Goal: Transaction & Acquisition: Download file/media

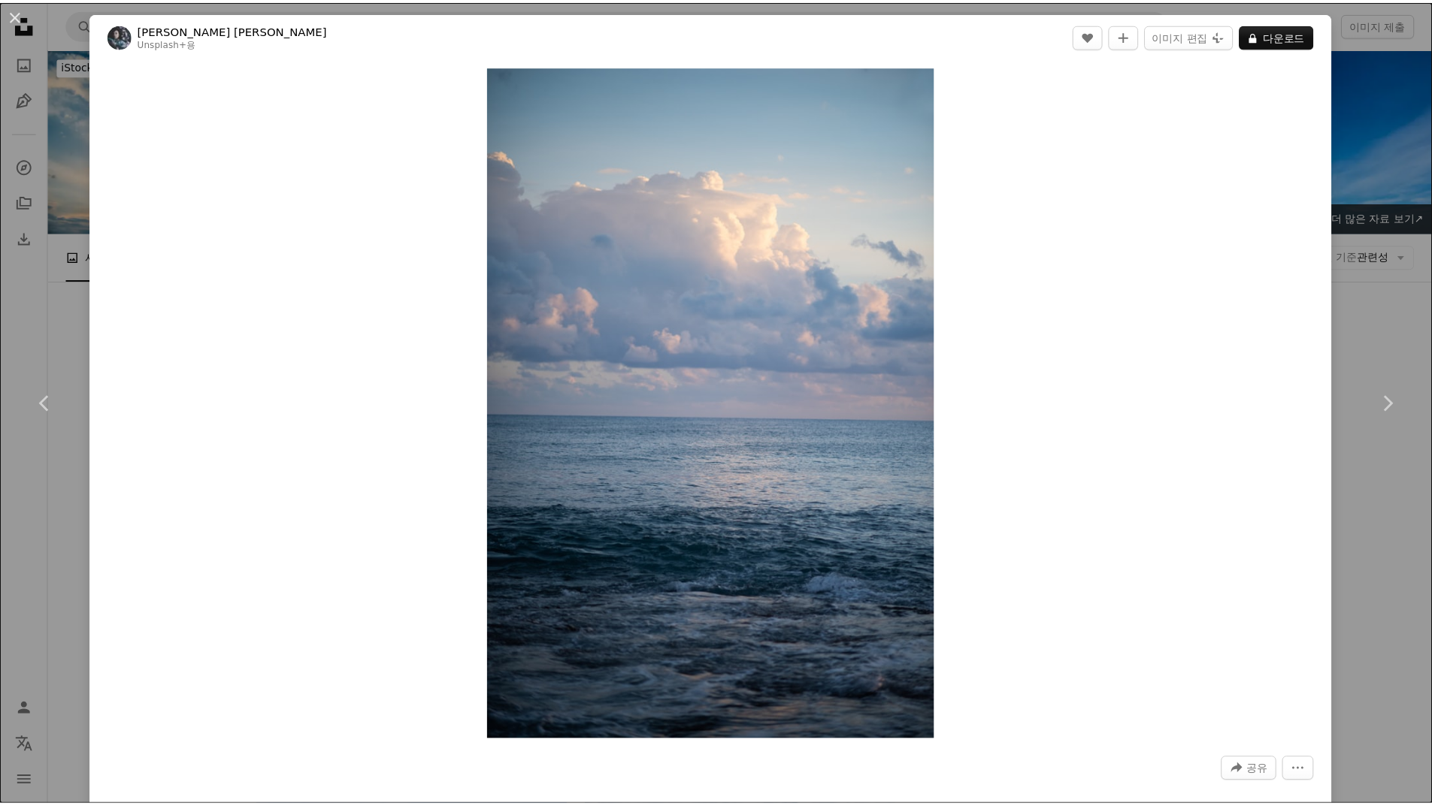
scroll to position [4810, 0]
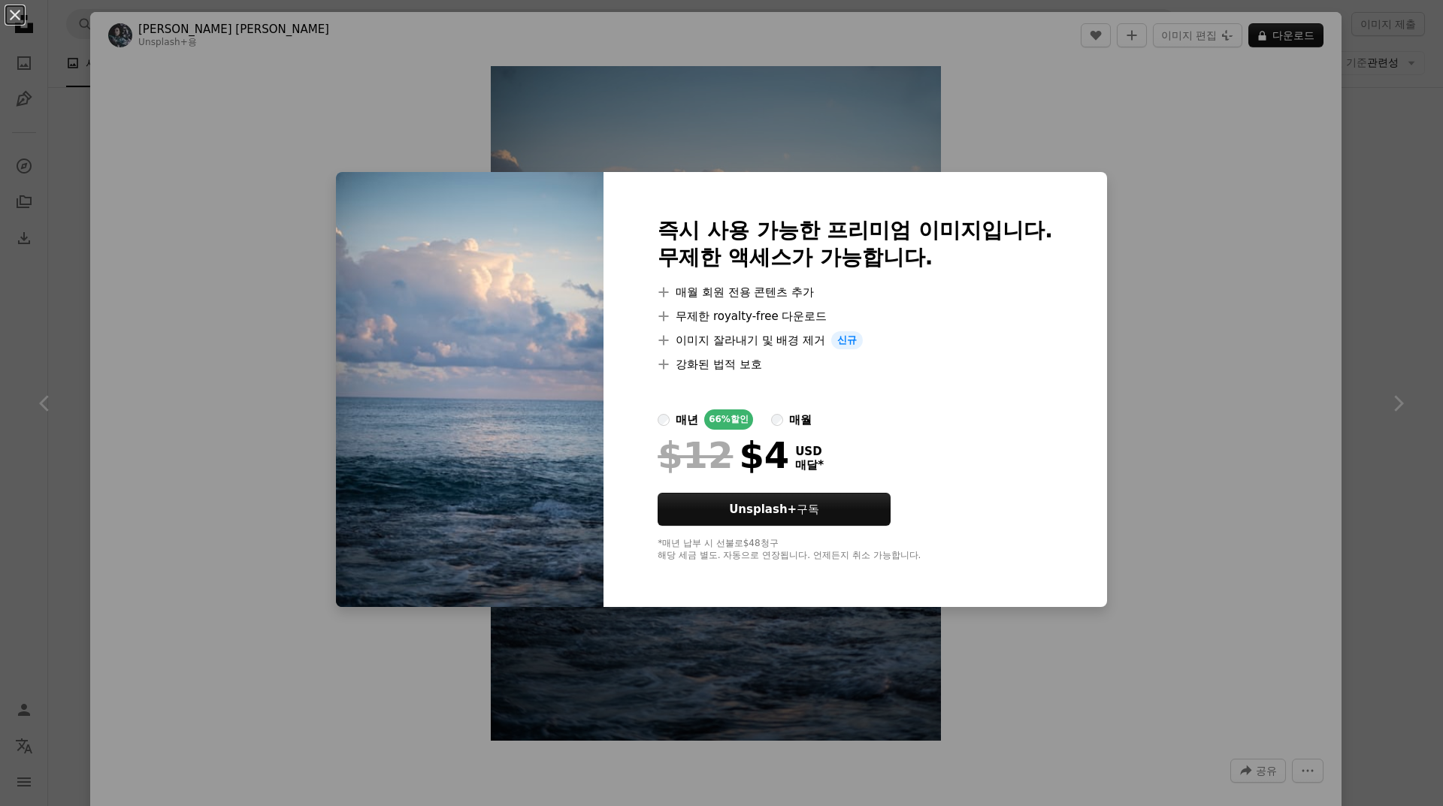
click at [1394, 325] on div "An X shape 즉시 사용 가능한 프리미엄 이미지입니다. 무제한 액세스가 가능합니다. A plus sign 매월 회원 전용 콘텐츠 추가 A…" at bounding box center [721, 403] width 1443 height 806
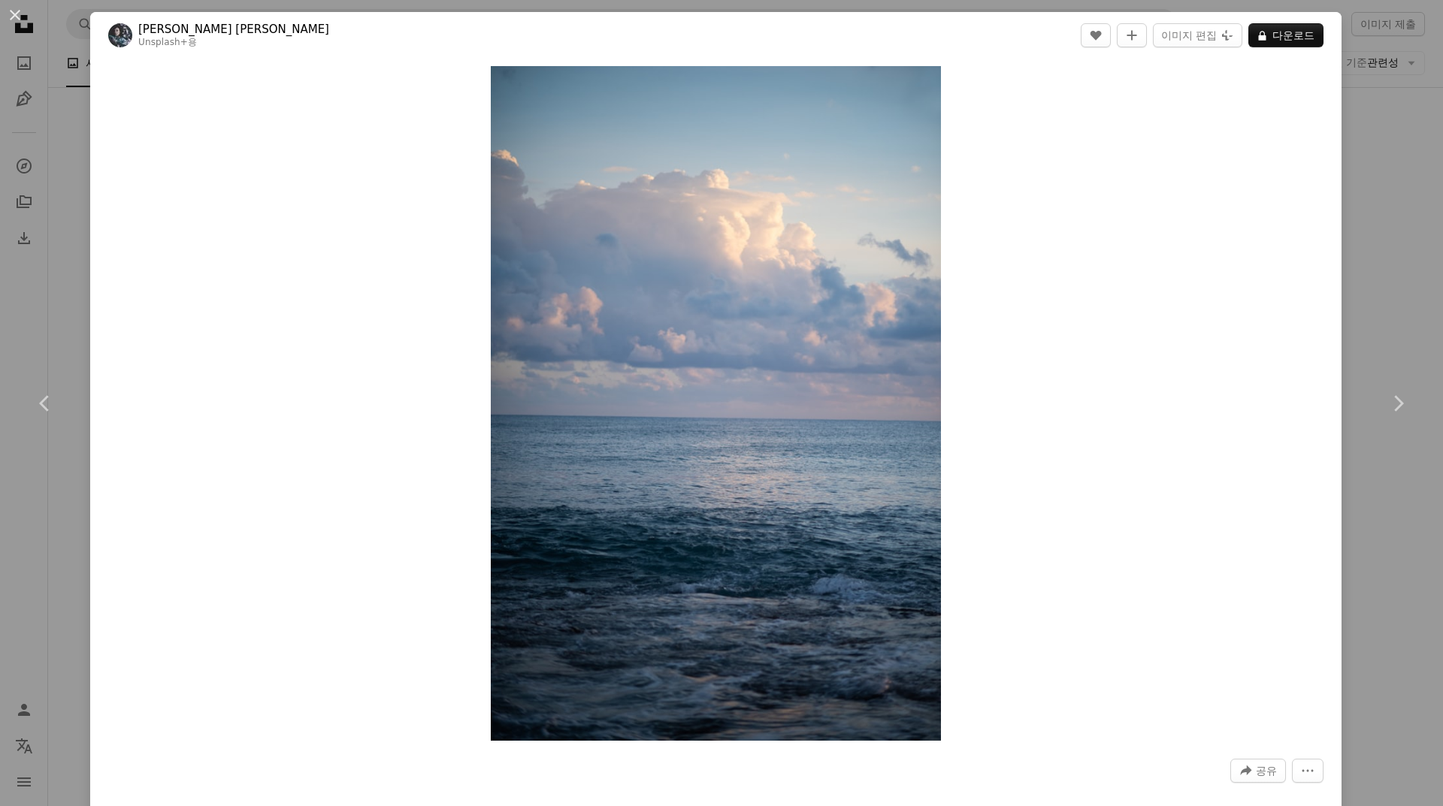
click at [1397, 144] on div "An X shape Chevron left Chevron right [PERSON_NAME] [PERSON_NAME] Unsplash+ 용 A…" at bounding box center [721, 403] width 1443 height 806
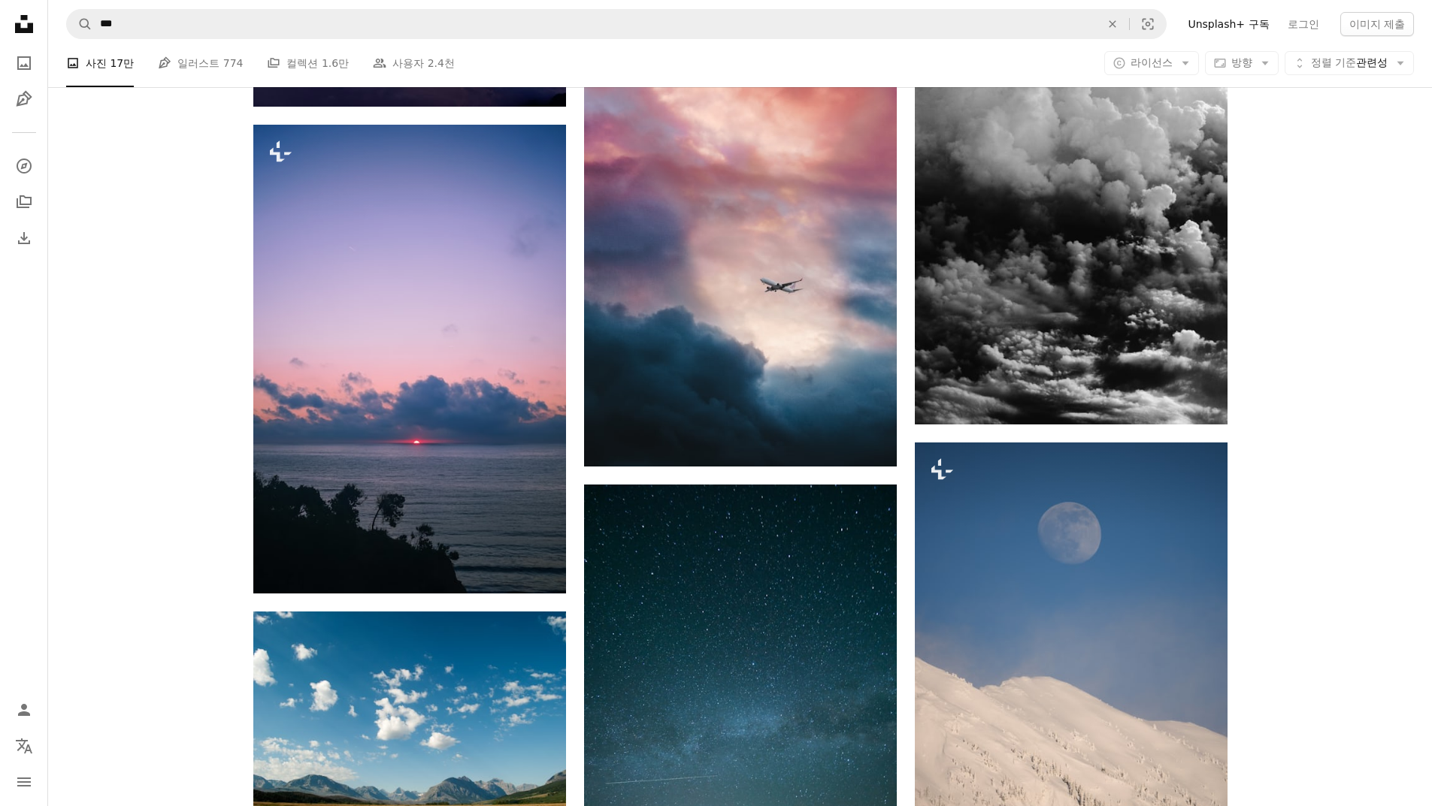
scroll to position [25853, 0]
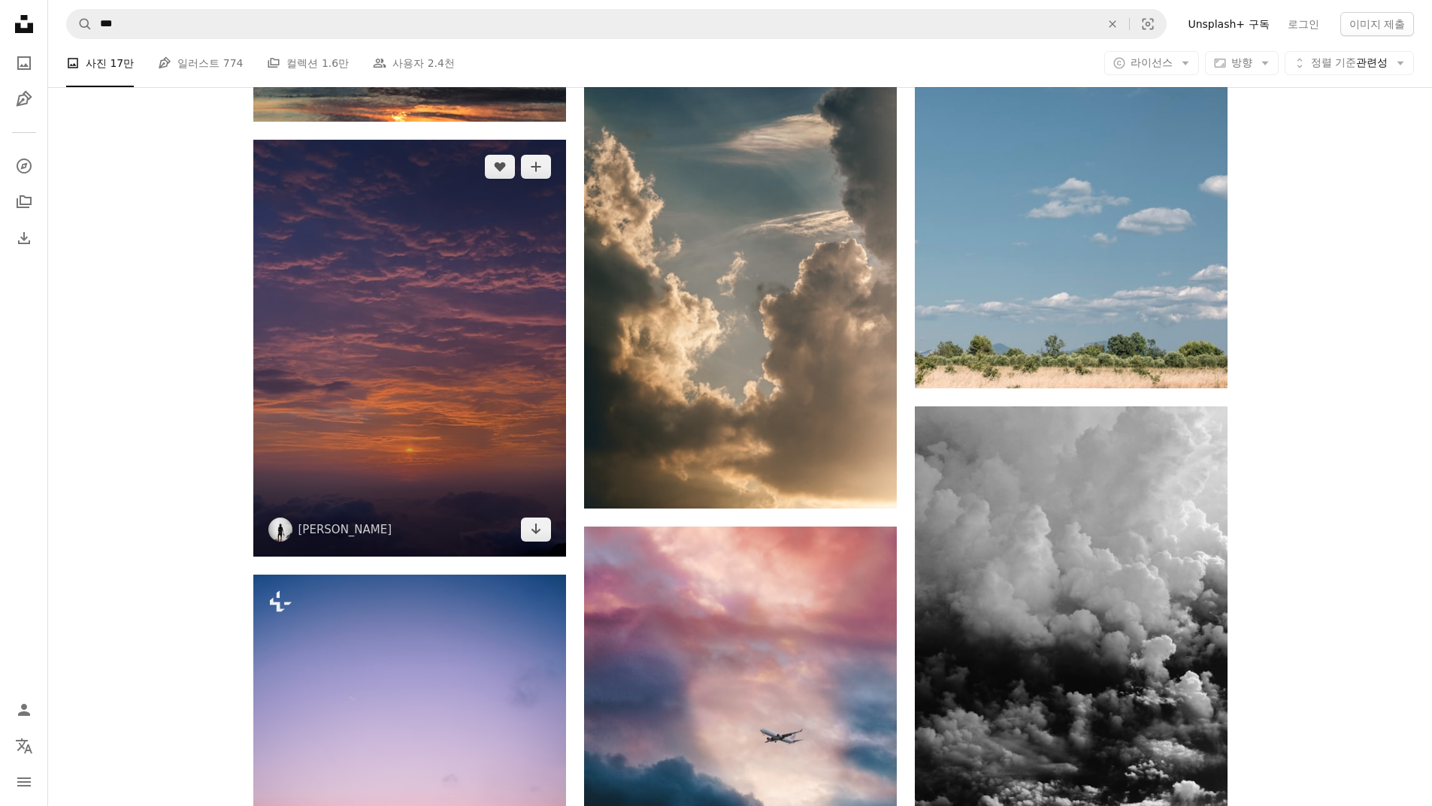
click at [501, 343] on img at bounding box center [409, 348] width 313 height 417
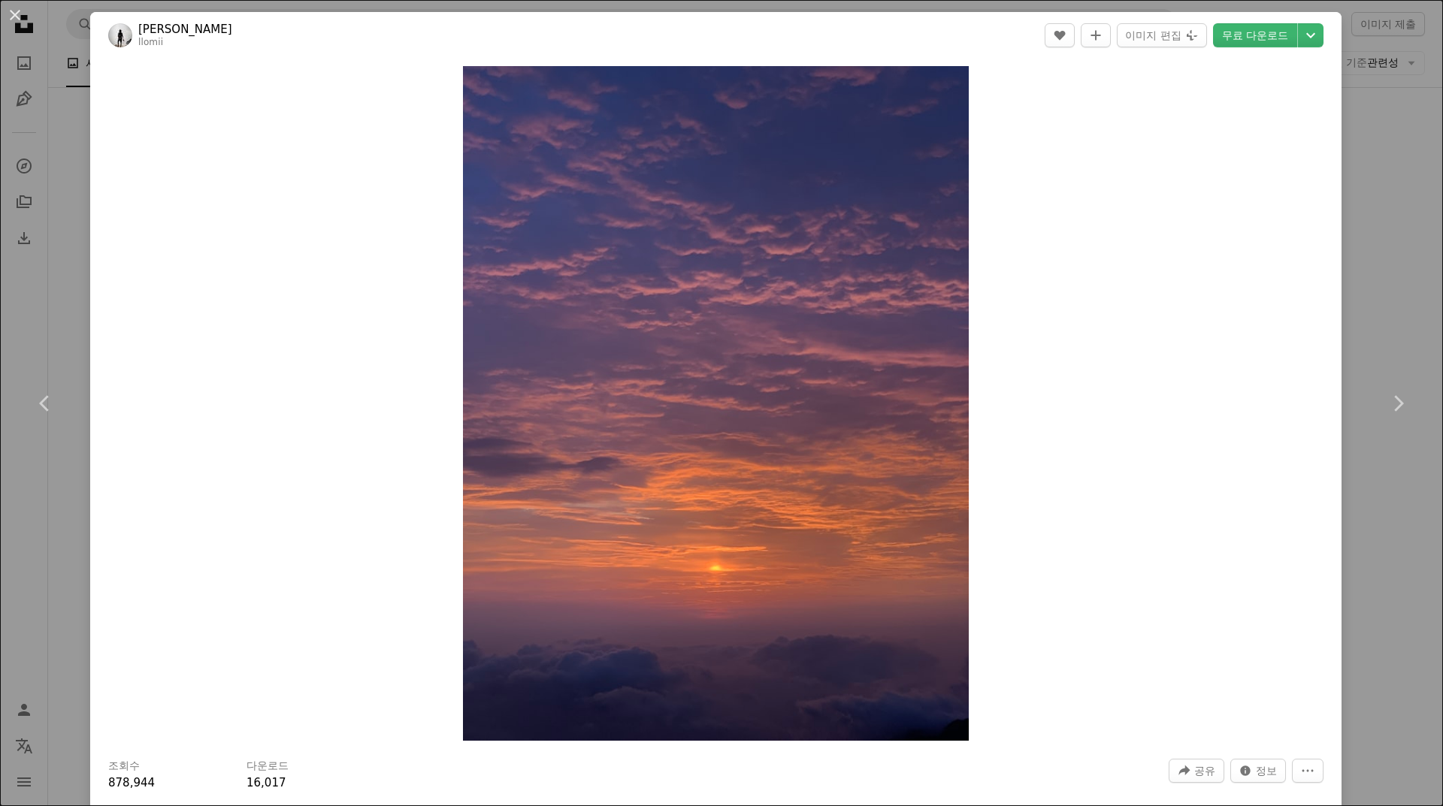
click at [1344, 486] on div "An X shape Chevron left Chevron right [PERSON_NAME] llomii A heart A plus sign …" at bounding box center [721, 403] width 1443 height 806
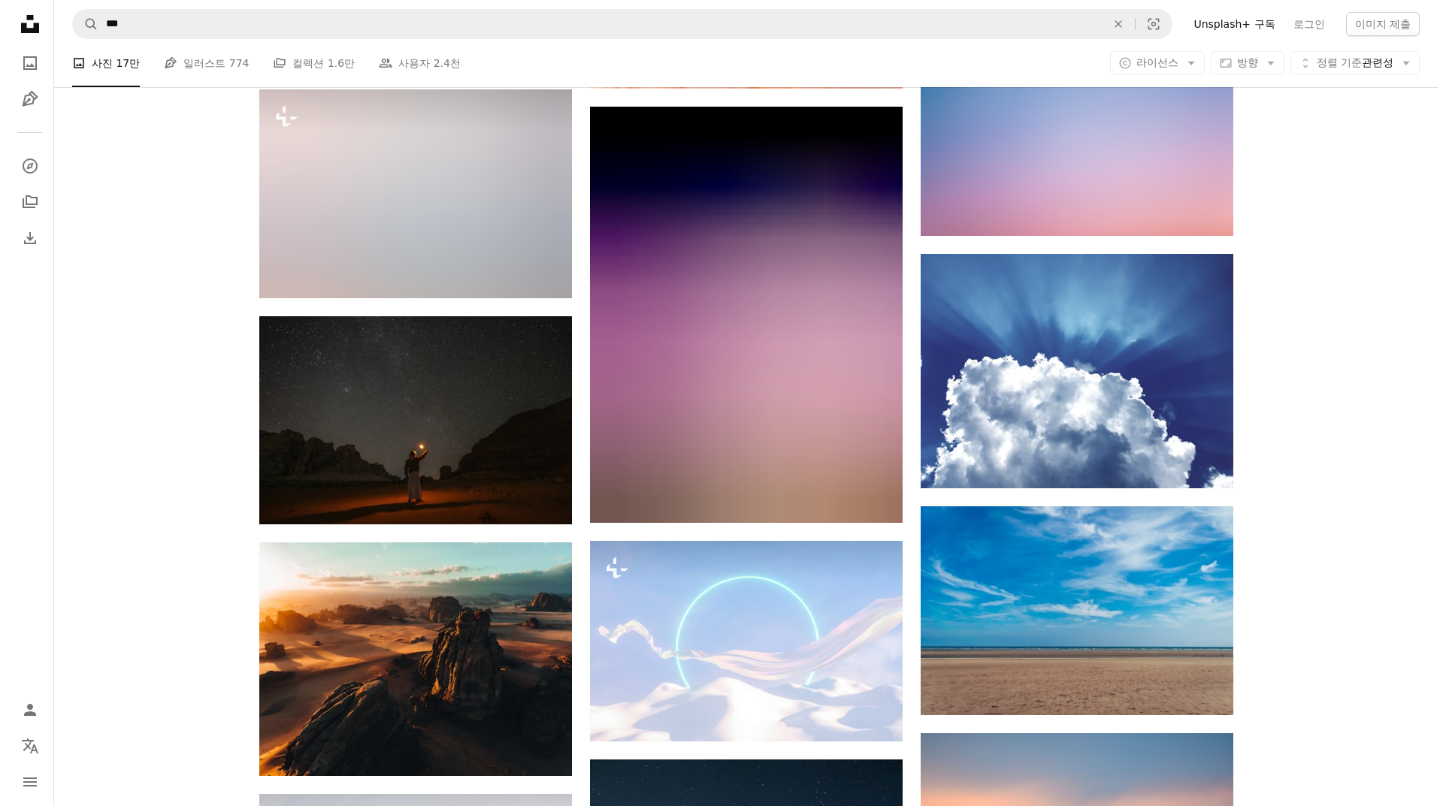
scroll to position [30061, 0]
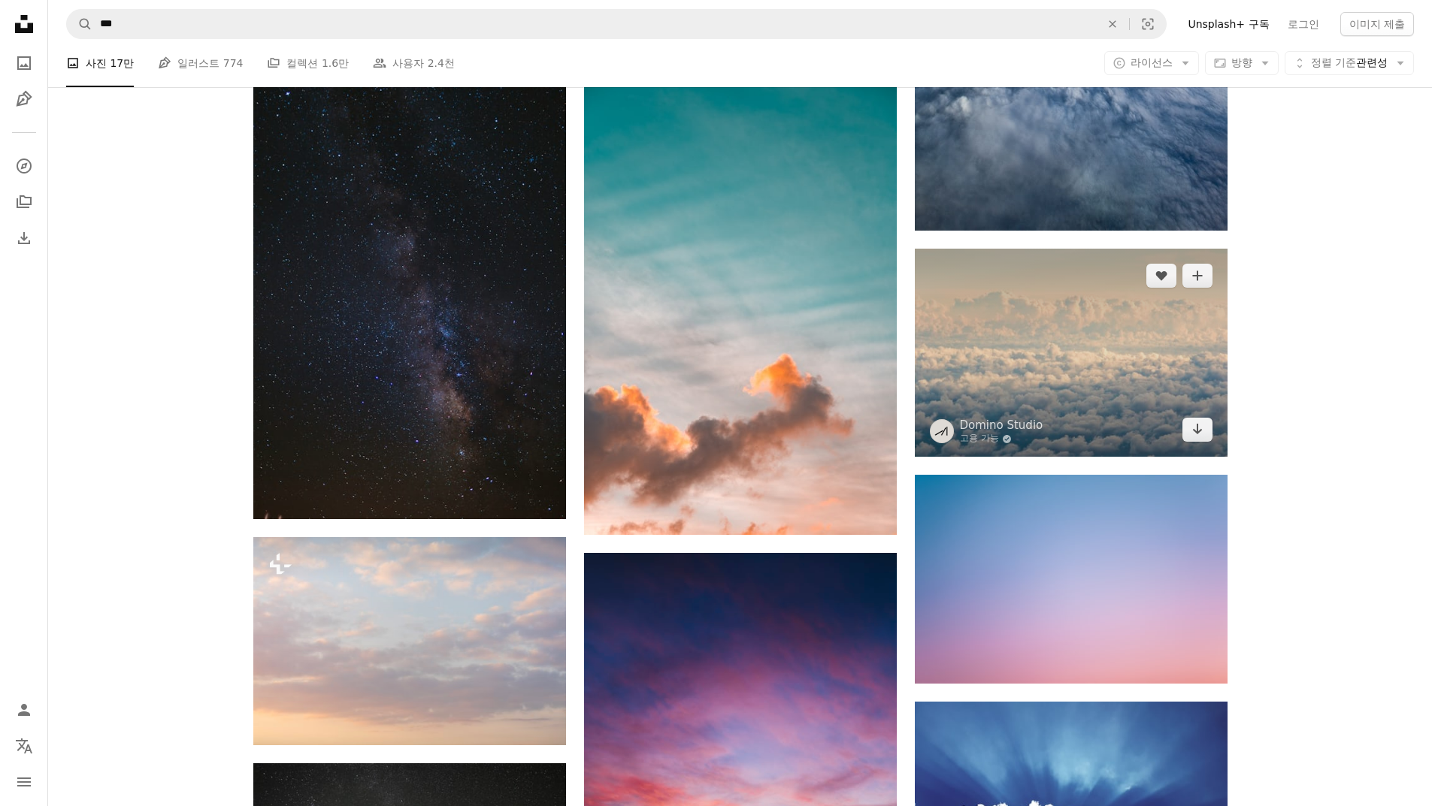
click at [1168, 379] on img at bounding box center [1071, 353] width 313 height 208
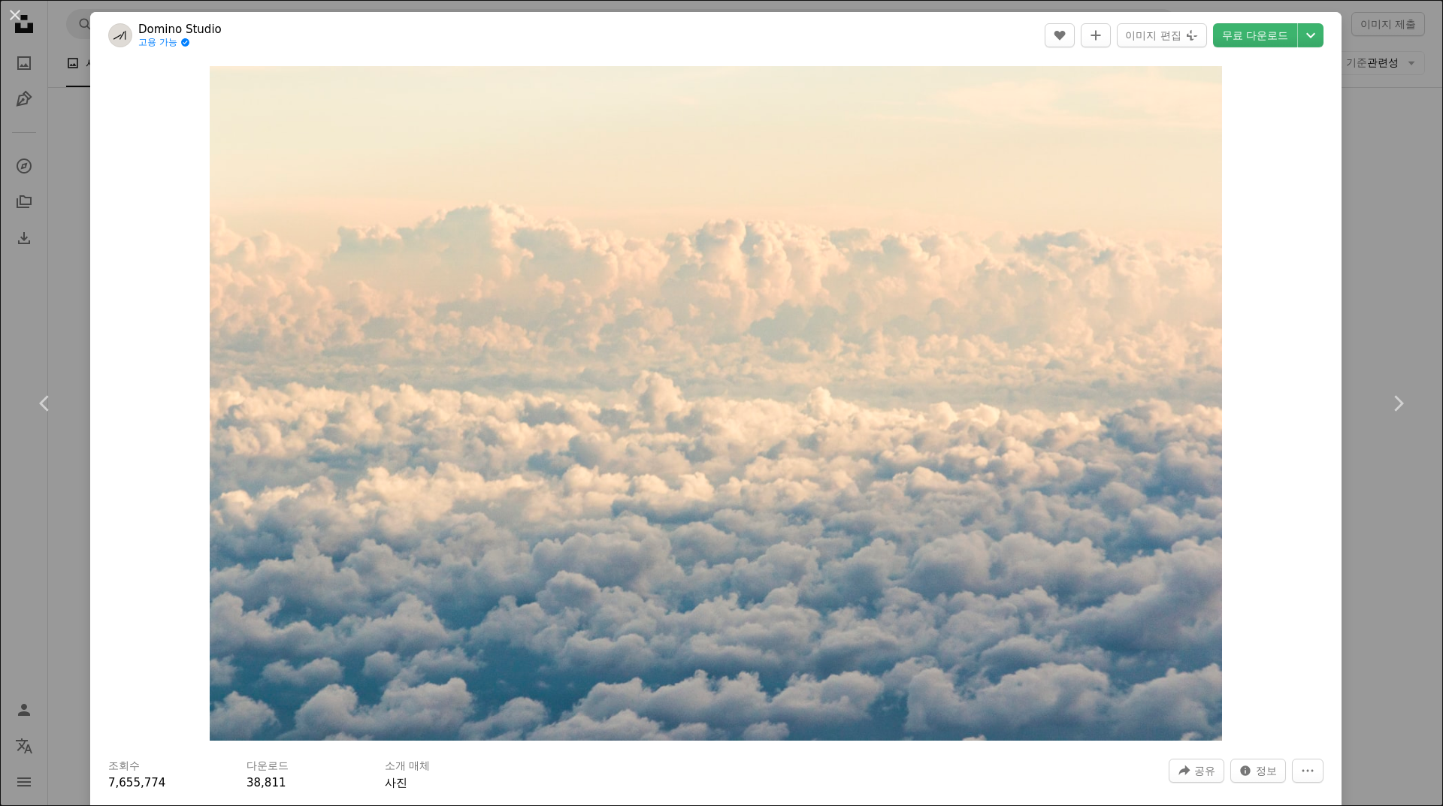
click at [1375, 497] on div "An X shape Chevron left Chevron right Domino Studio 고용 가능 A checkmark inside of…" at bounding box center [721, 403] width 1443 height 806
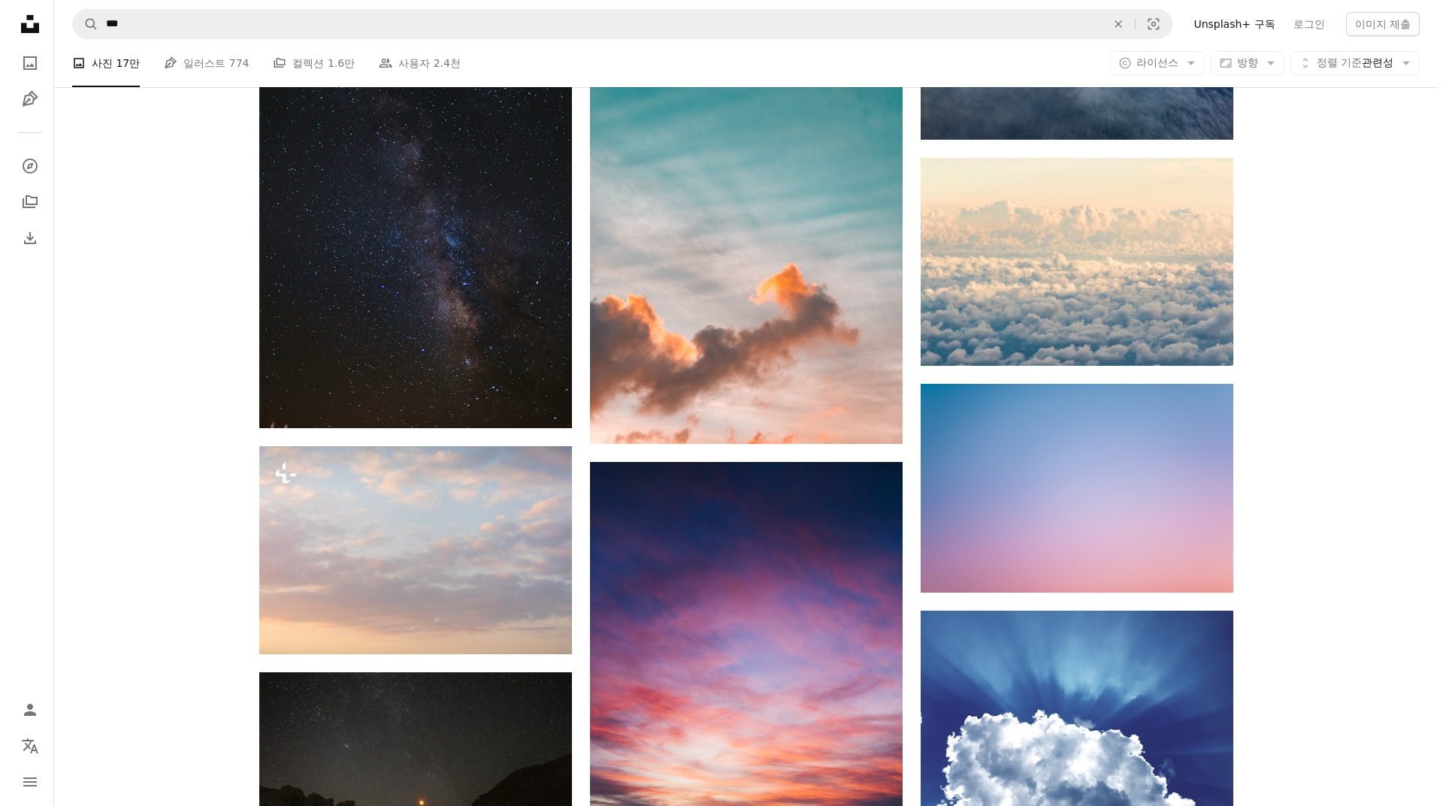
scroll to position [30136, 0]
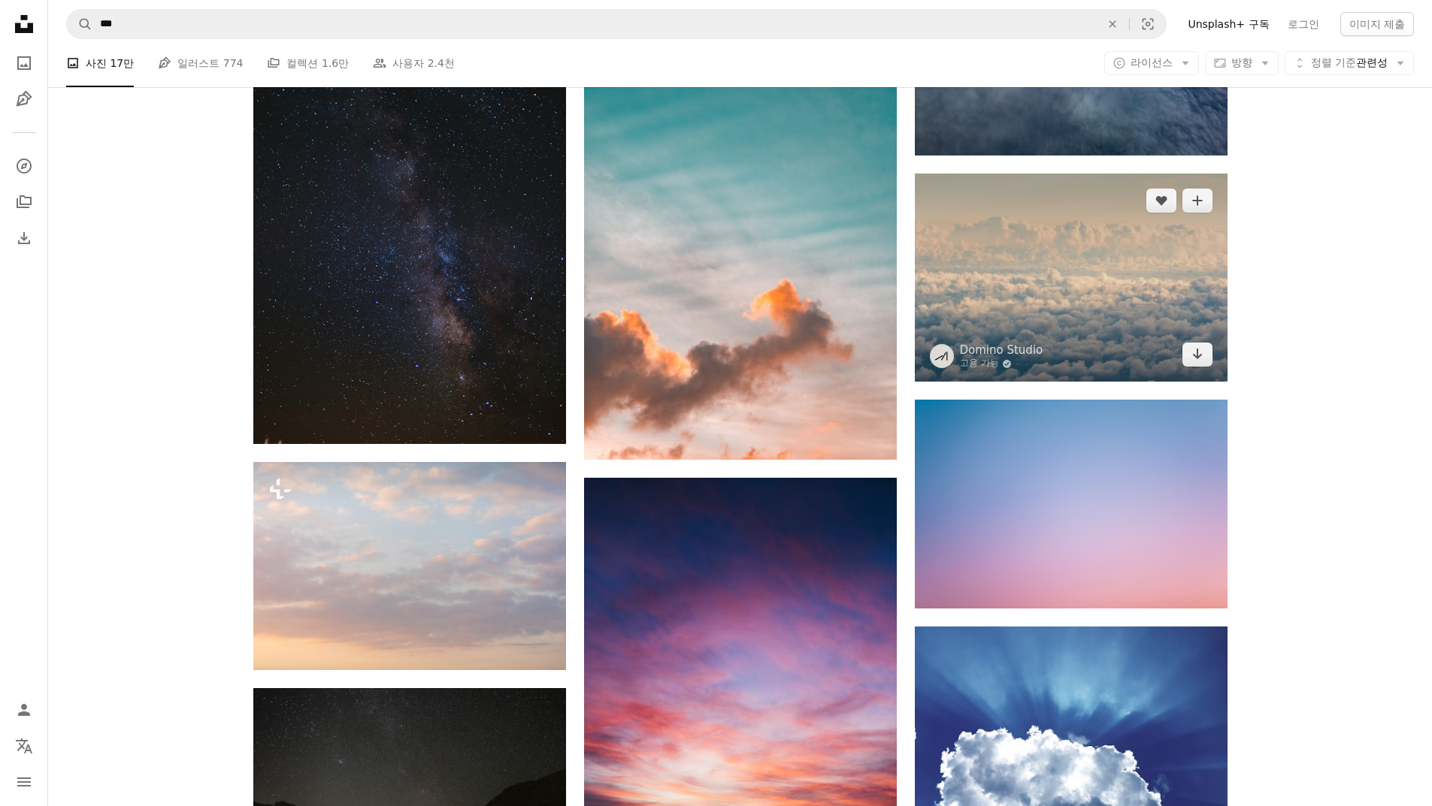
click at [1155, 312] on img at bounding box center [1071, 278] width 313 height 208
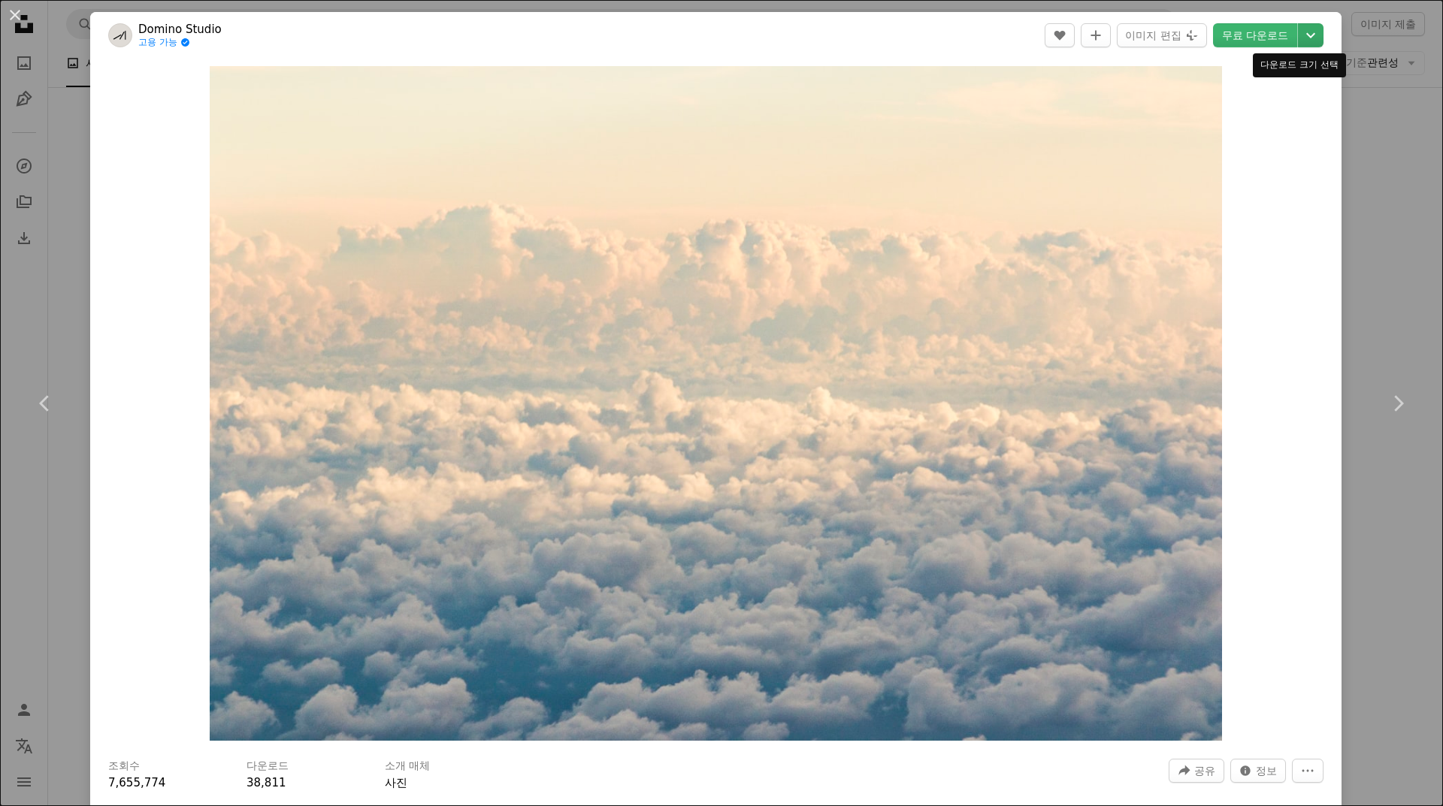
click at [1301, 38] on icon "Chevron down" at bounding box center [1311, 35] width 24 height 18
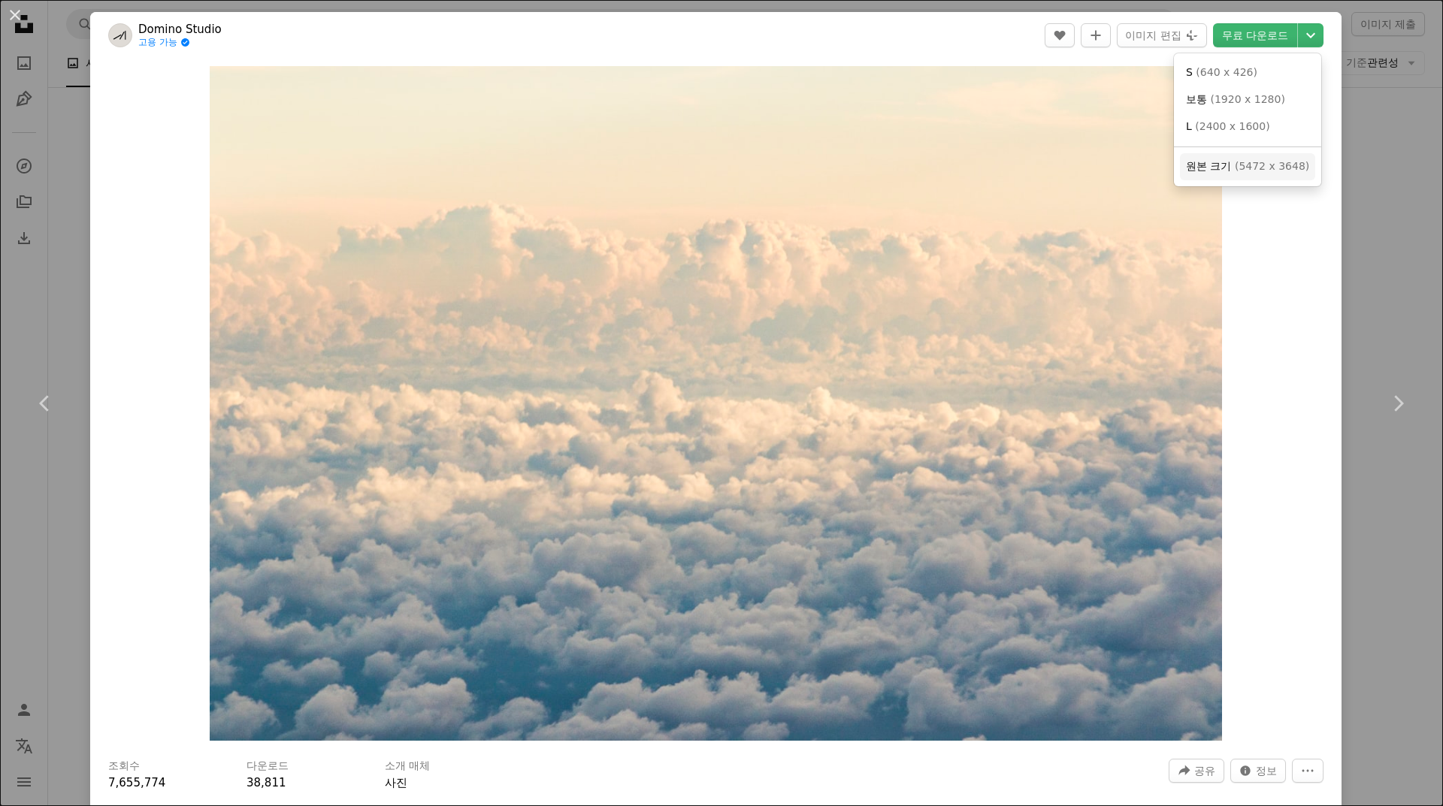
click at [1251, 177] on link "원본 크기 ( 5472 x 3648 )" at bounding box center [1247, 166] width 135 height 27
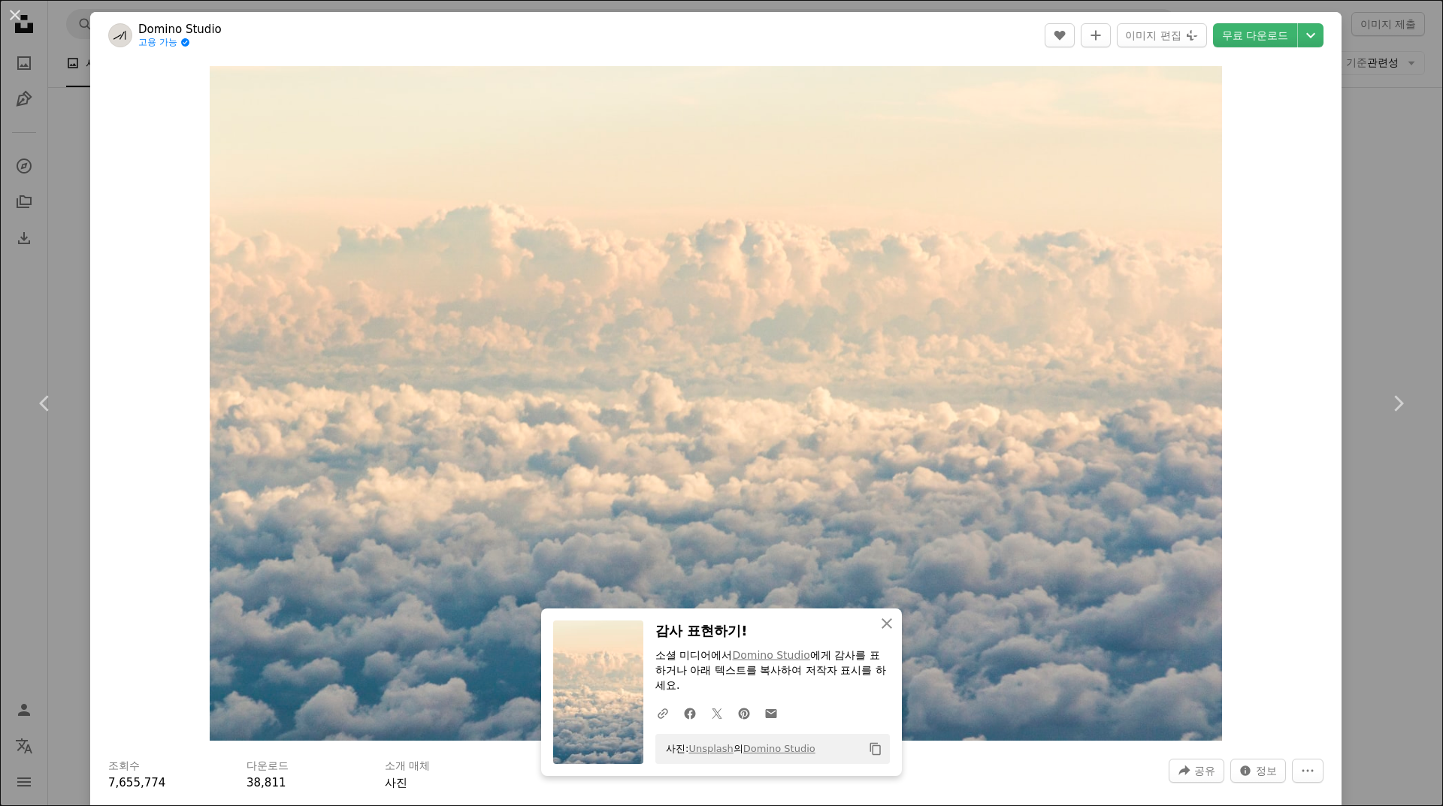
click at [1393, 280] on div "An X shape Chevron left Chevron right Domino Studio 고용 가능 A checkmark inside of…" at bounding box center [721, 403] width 1443 height 806
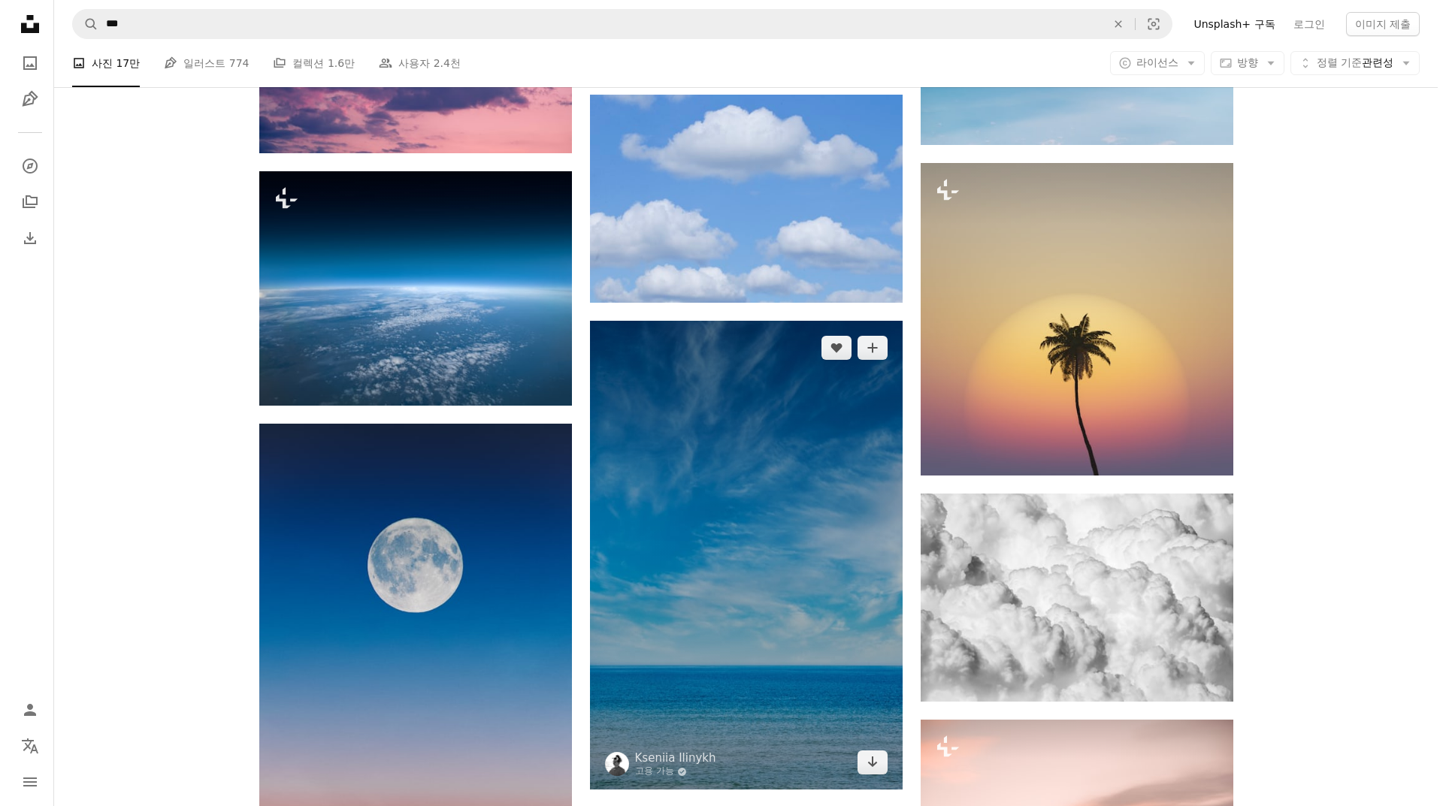
scroll to position [33218, 0]
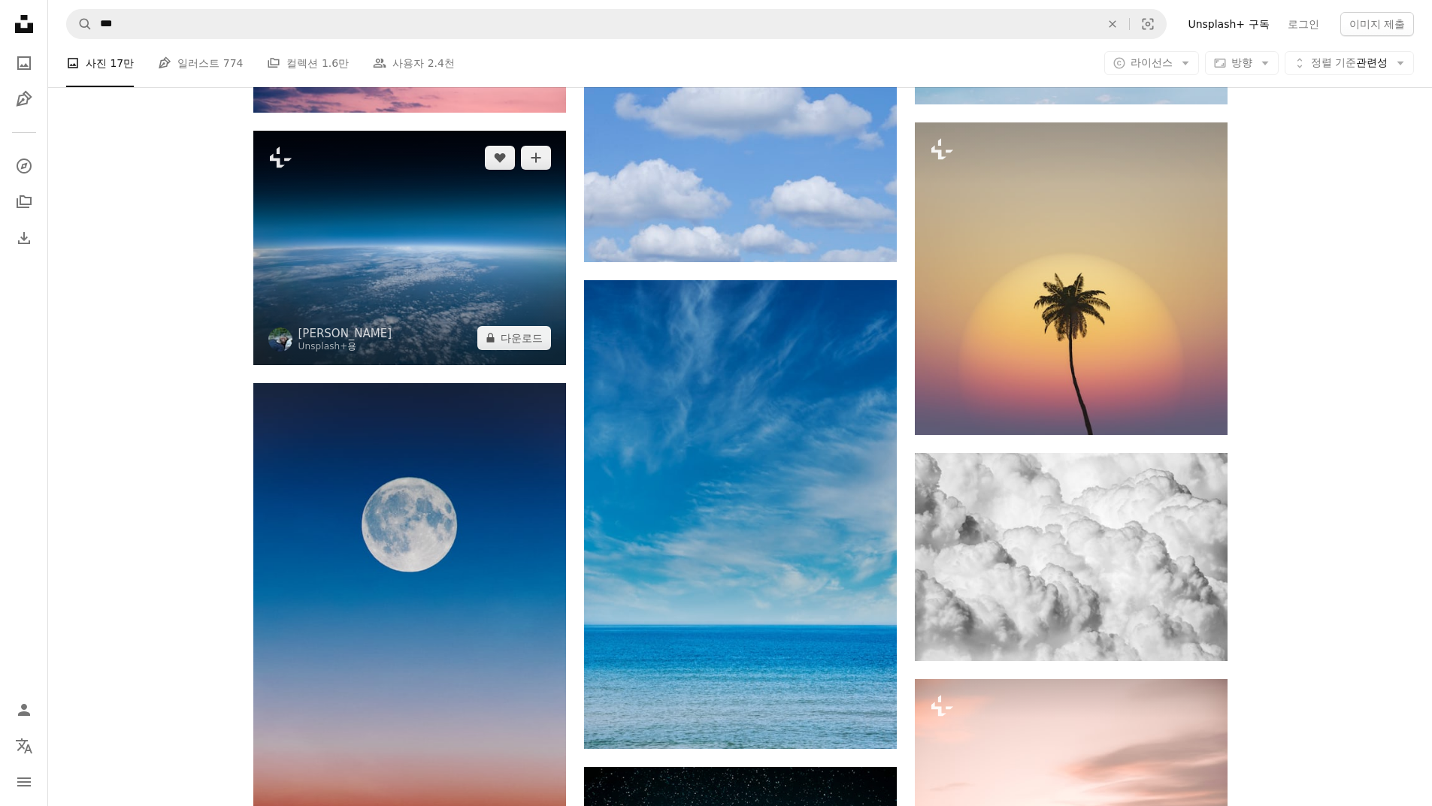
click at [475, 295] on img at bounding box center [409, 248] width 313 height 234
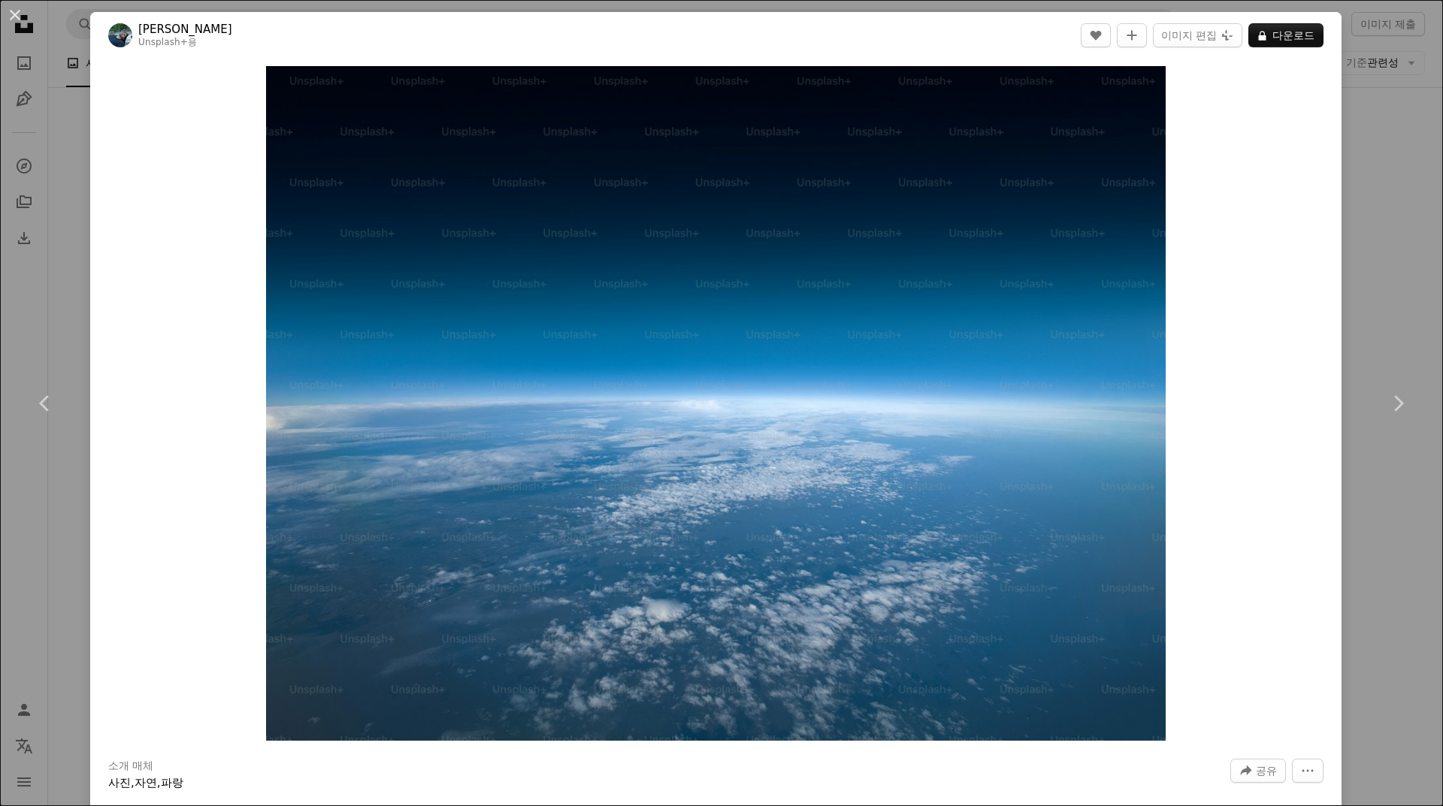
drag, startPoint x: 1371, startPoint y: 256, endPoint x: 1314, endPoint y: 293, distance: 68.0
click at [1371, 258] on div "An X shape Chevron left Chevron right [PERSON_NAME] Unsplash+ 용 A heart A plus …" at bounding box center [721, 403] width 1443 height 806
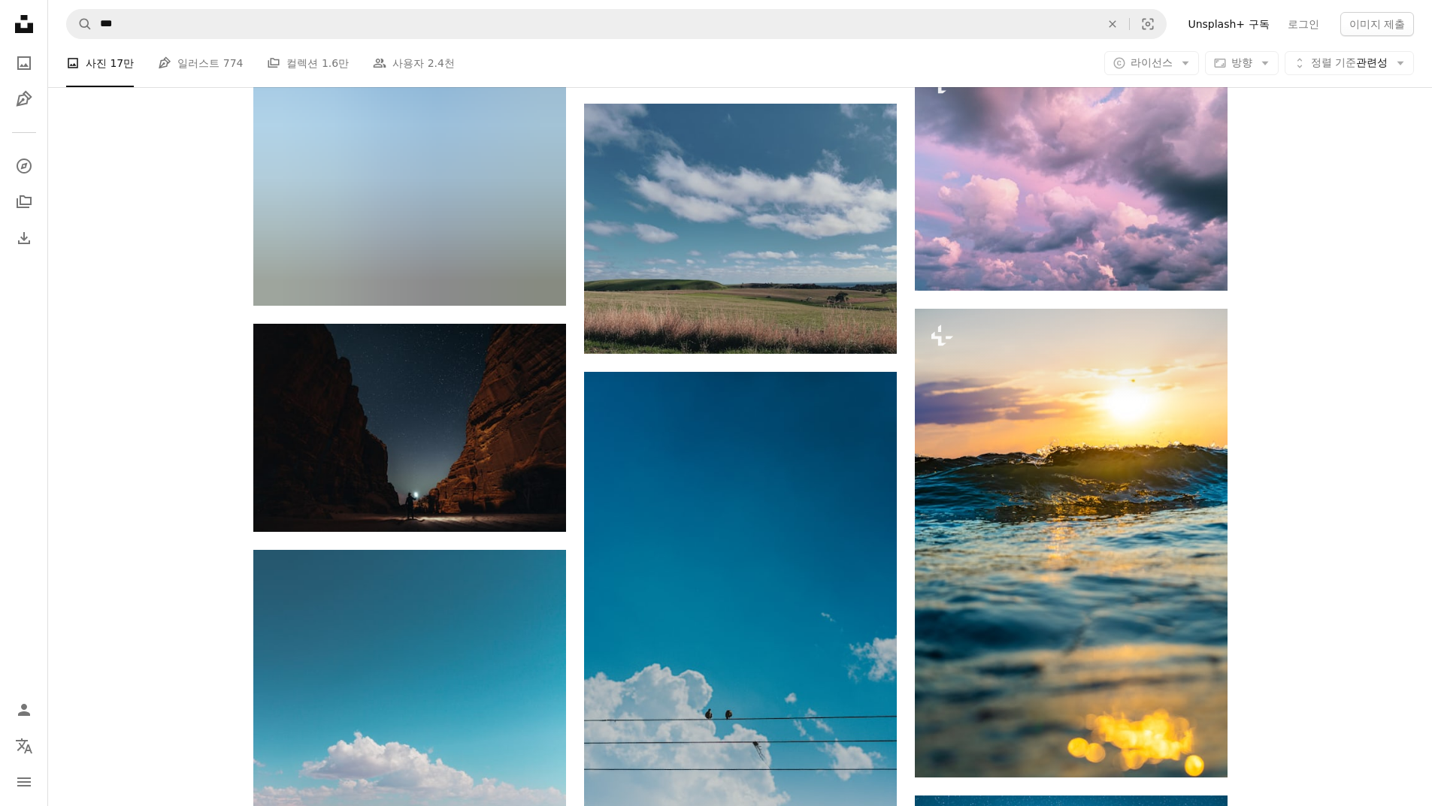
scroll to position [41085, 0]
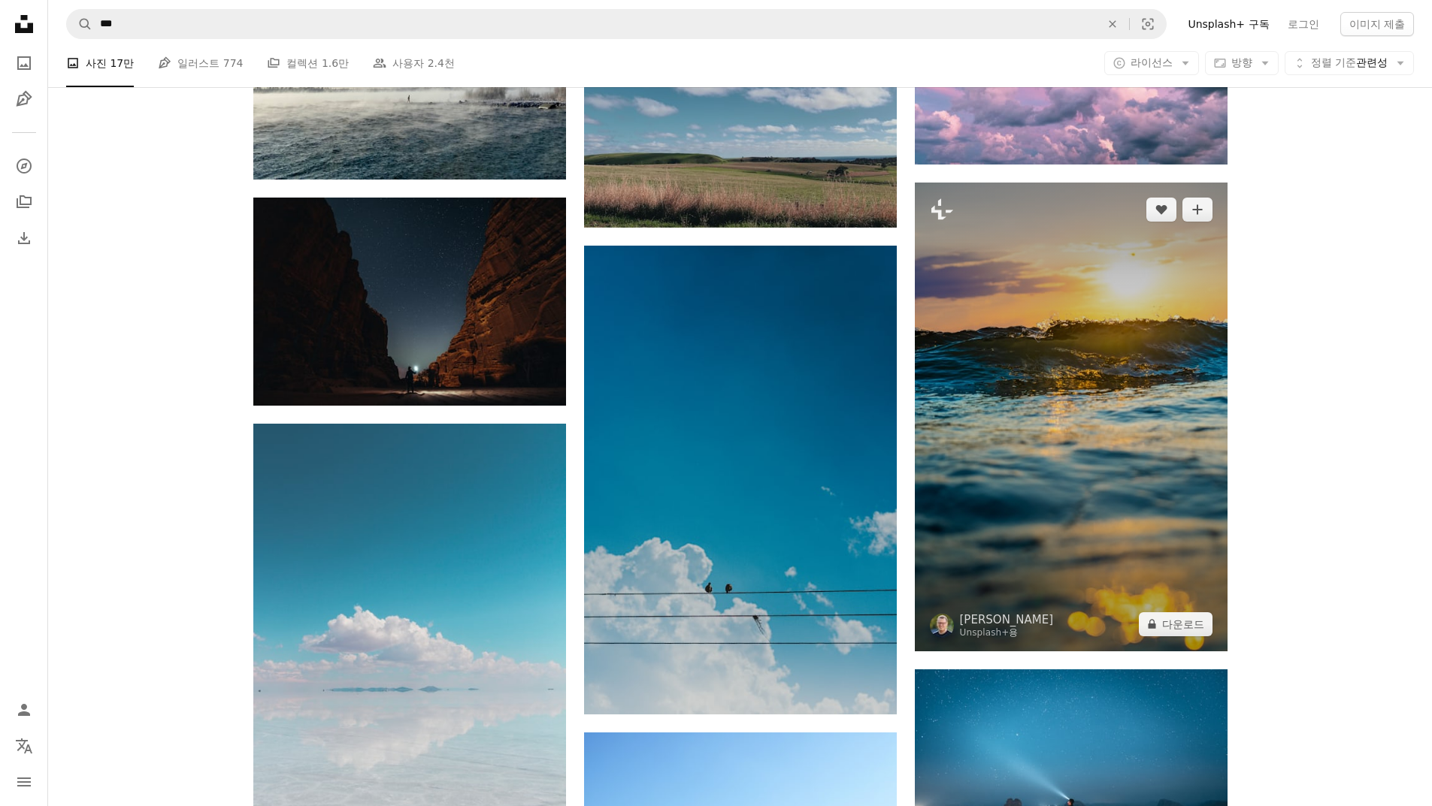
click at [1135, 343] on img at bounding box center [1071, 417] width 313 height 469
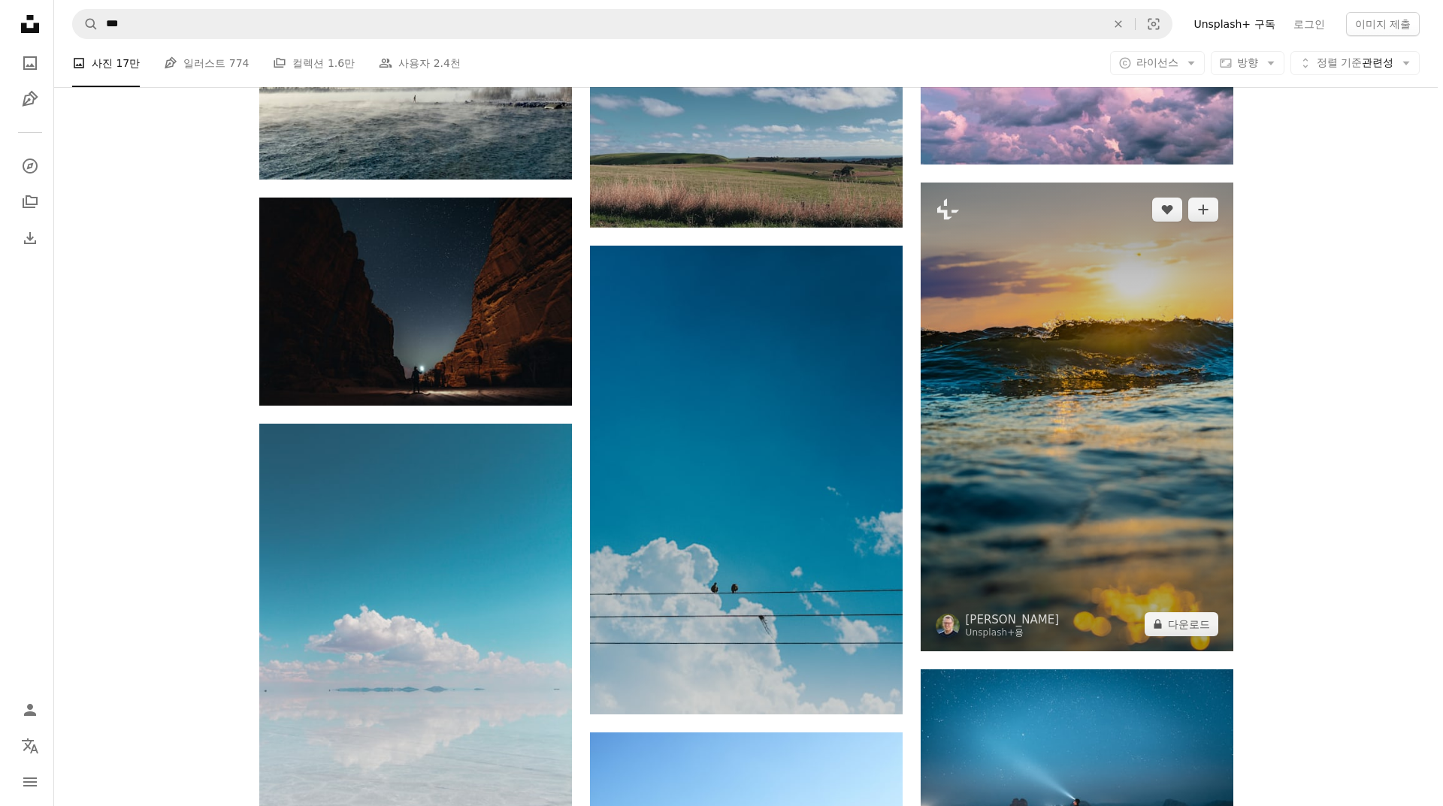
scroll to position [41109, 0]
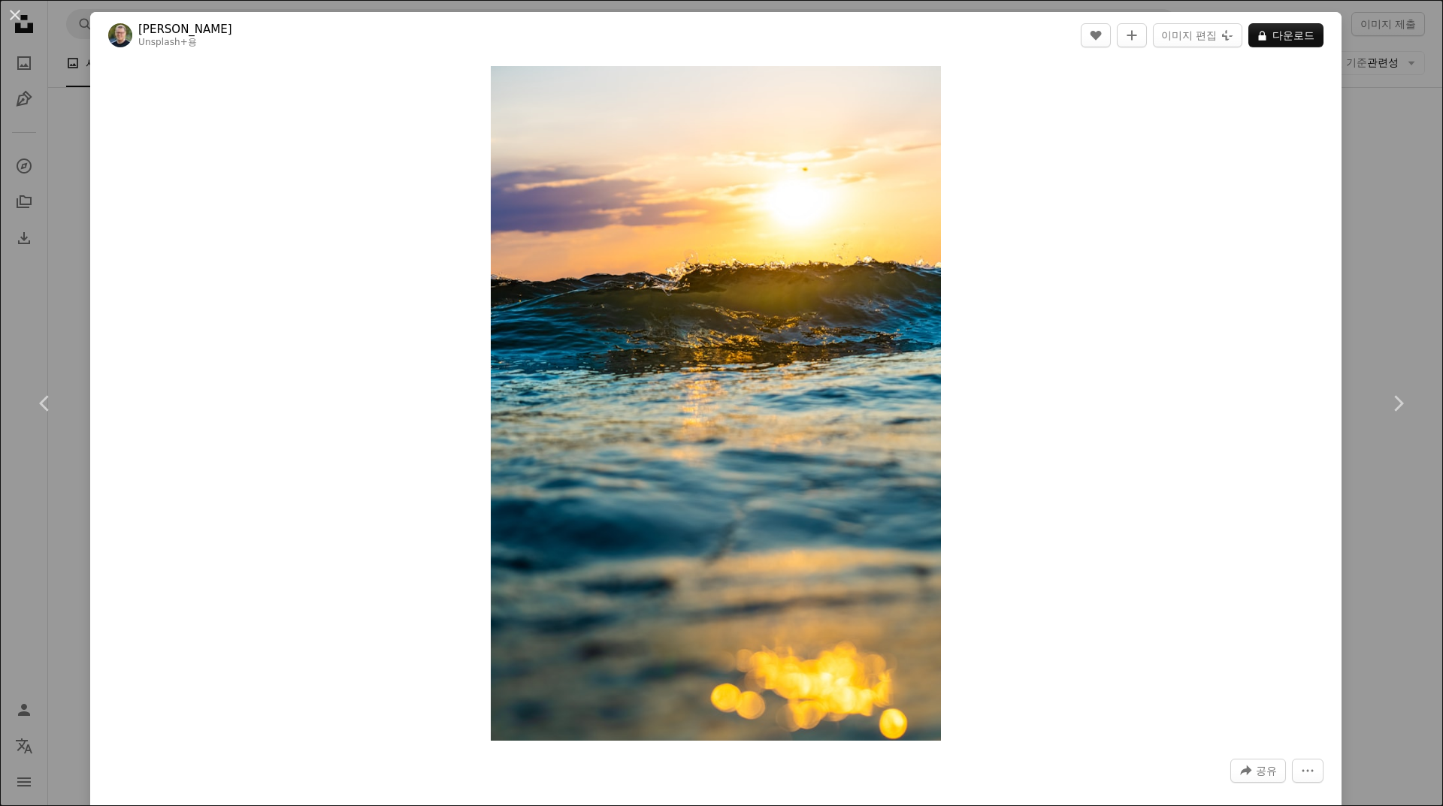
drag, startPoint x: 1361, startPoint y: 256, endPoint x: 1357, endPoint y: 270, distance: 14.3
click at [1361, 257] on div "An X shape Chevron left Chevron right [PERSON_NAME] Unsplash+ 용 A heart A plus …" at bounding box center [721, 403] width 1443 height 806
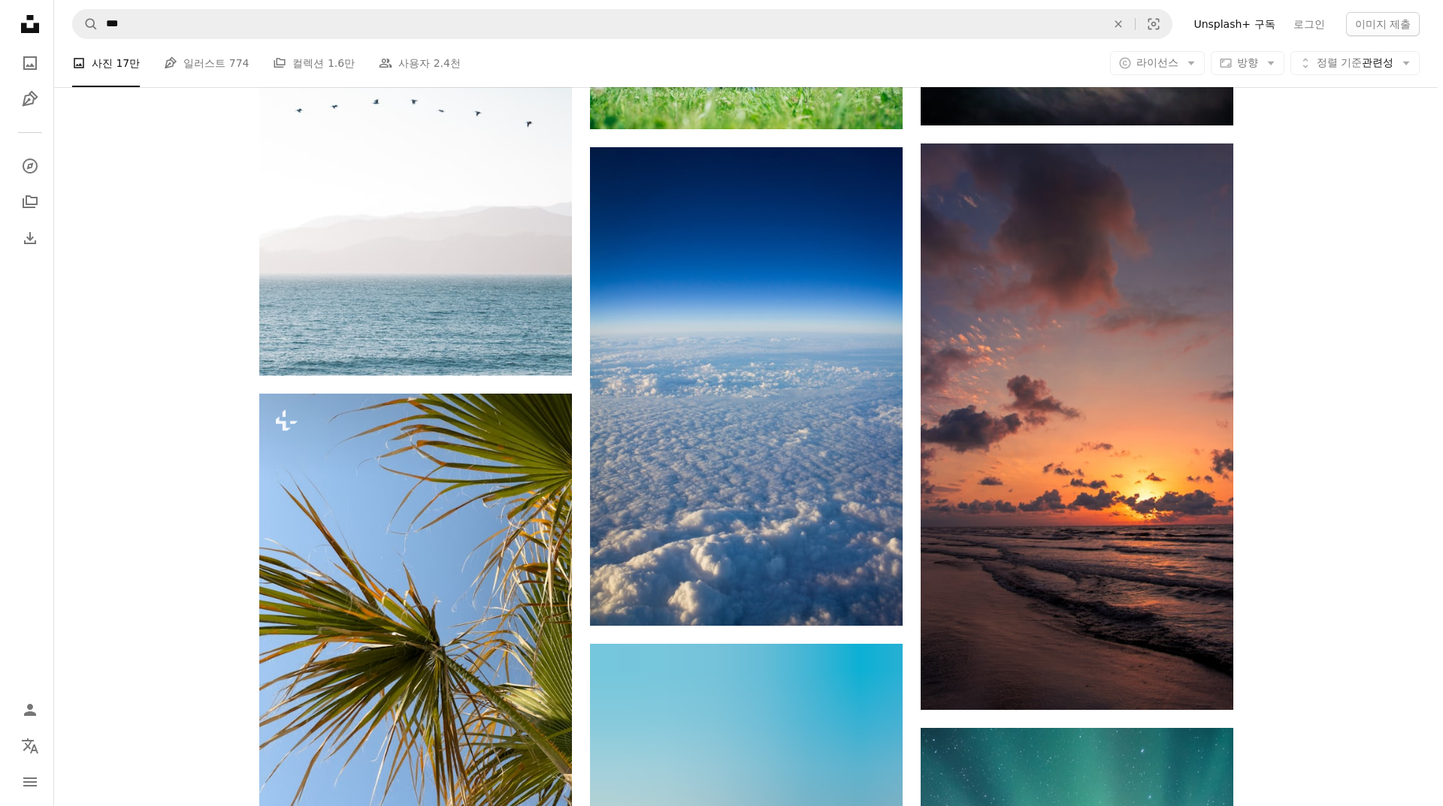
scroll to position [44641, 0]
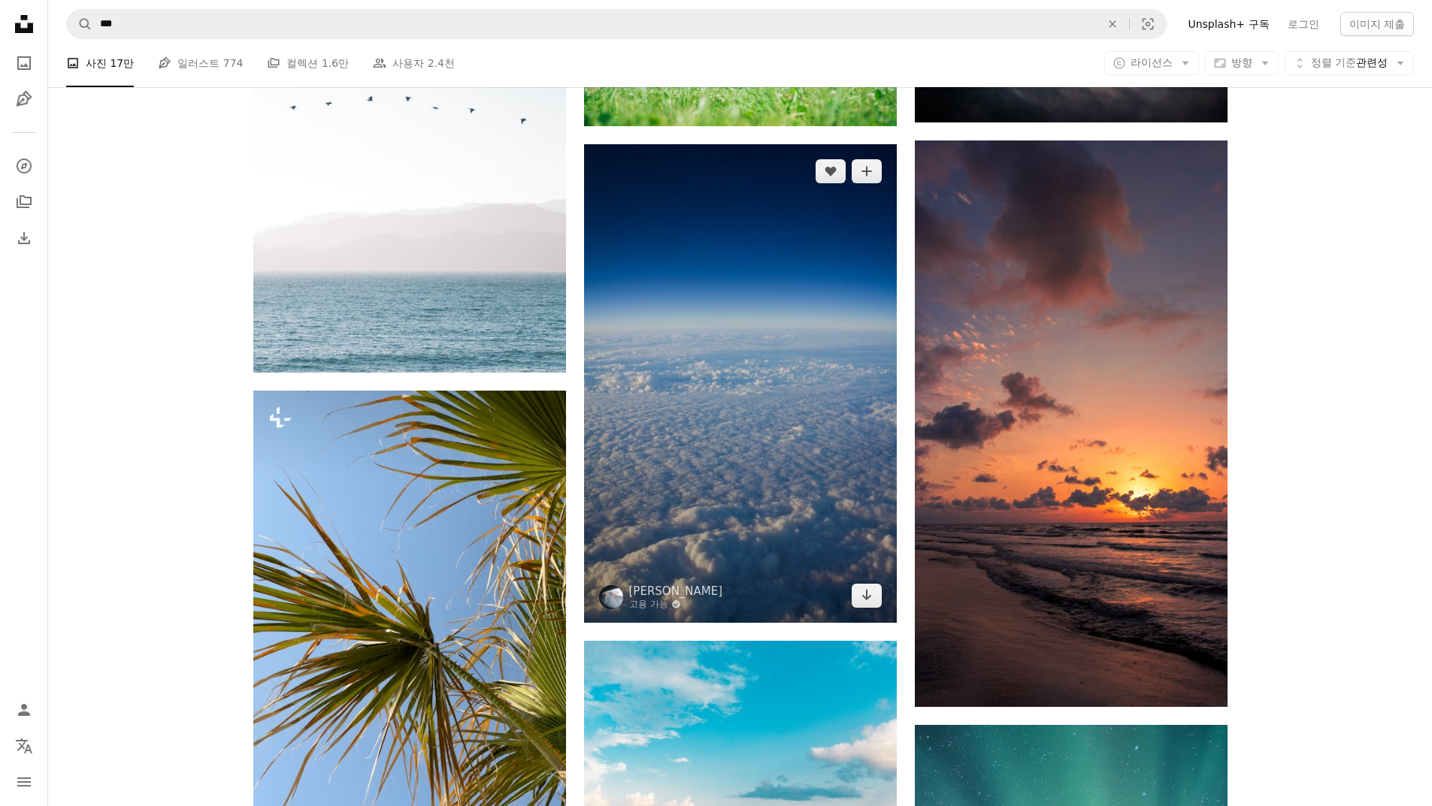
click at [839, 407] on img at bounding box center [740, 383] width 313 height 479
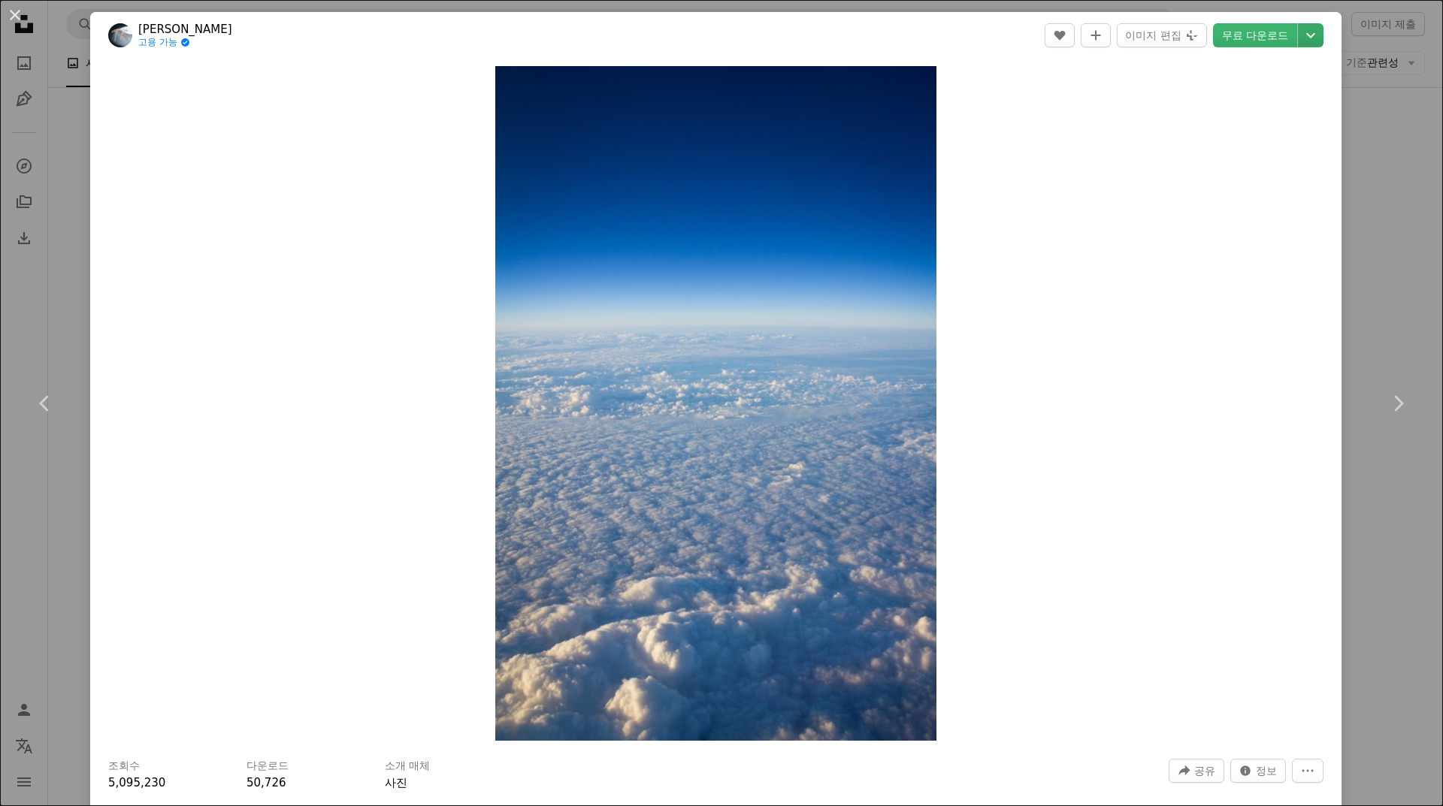
click at [1306, 38] on icon "다운로드 크기 선택" at bounding box center [1310, 35] width 9 height 5
click at [1270, 141] on span "( 2286 x 3500 )" at bounding box center [1272, 139] width 74 height 12
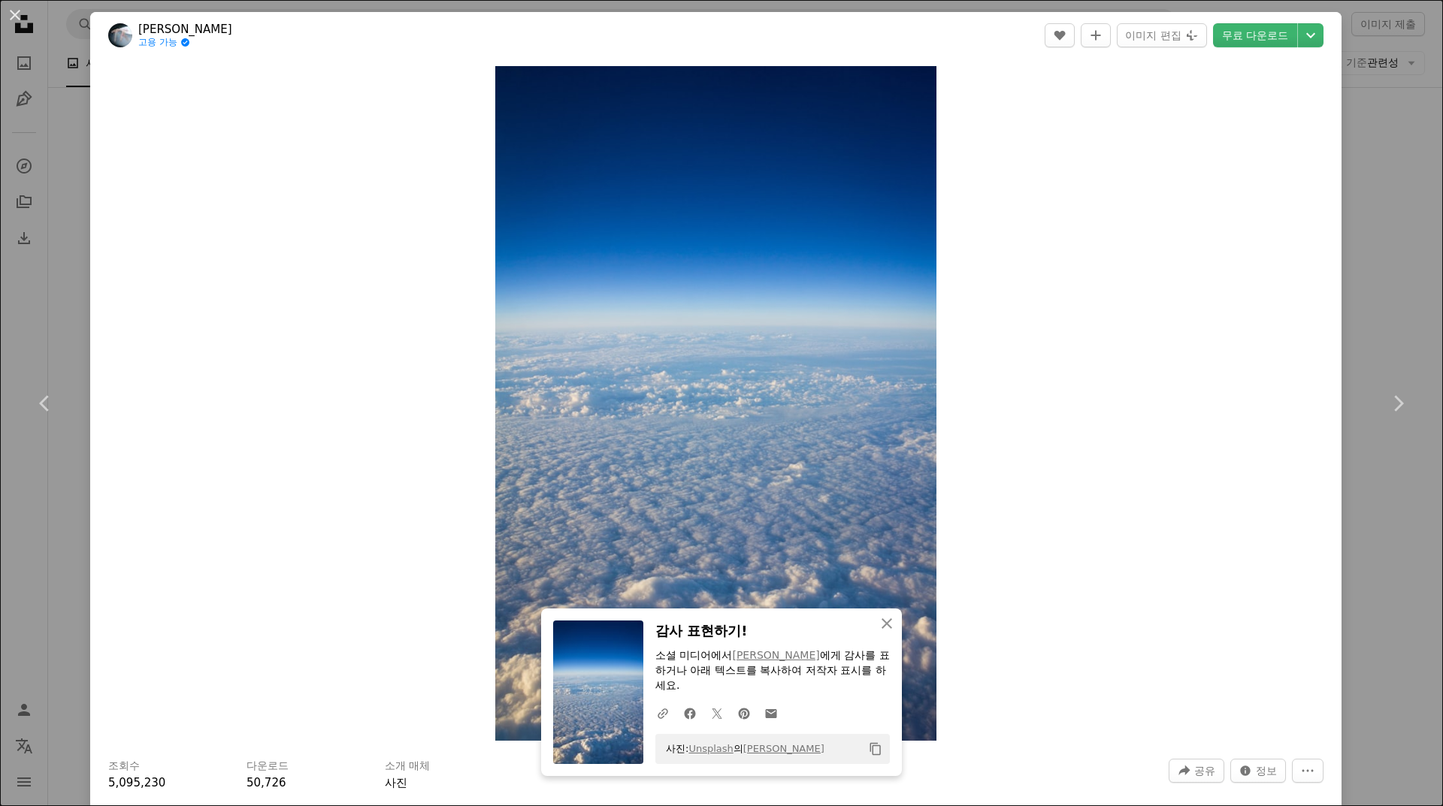
click at [1383, 226] on div "An X shape Chevron left Chevron right [PERSON_NAME] 고용 가능 A checkmark inside of…" at bounding box center [721, 403] width 1443 height 806
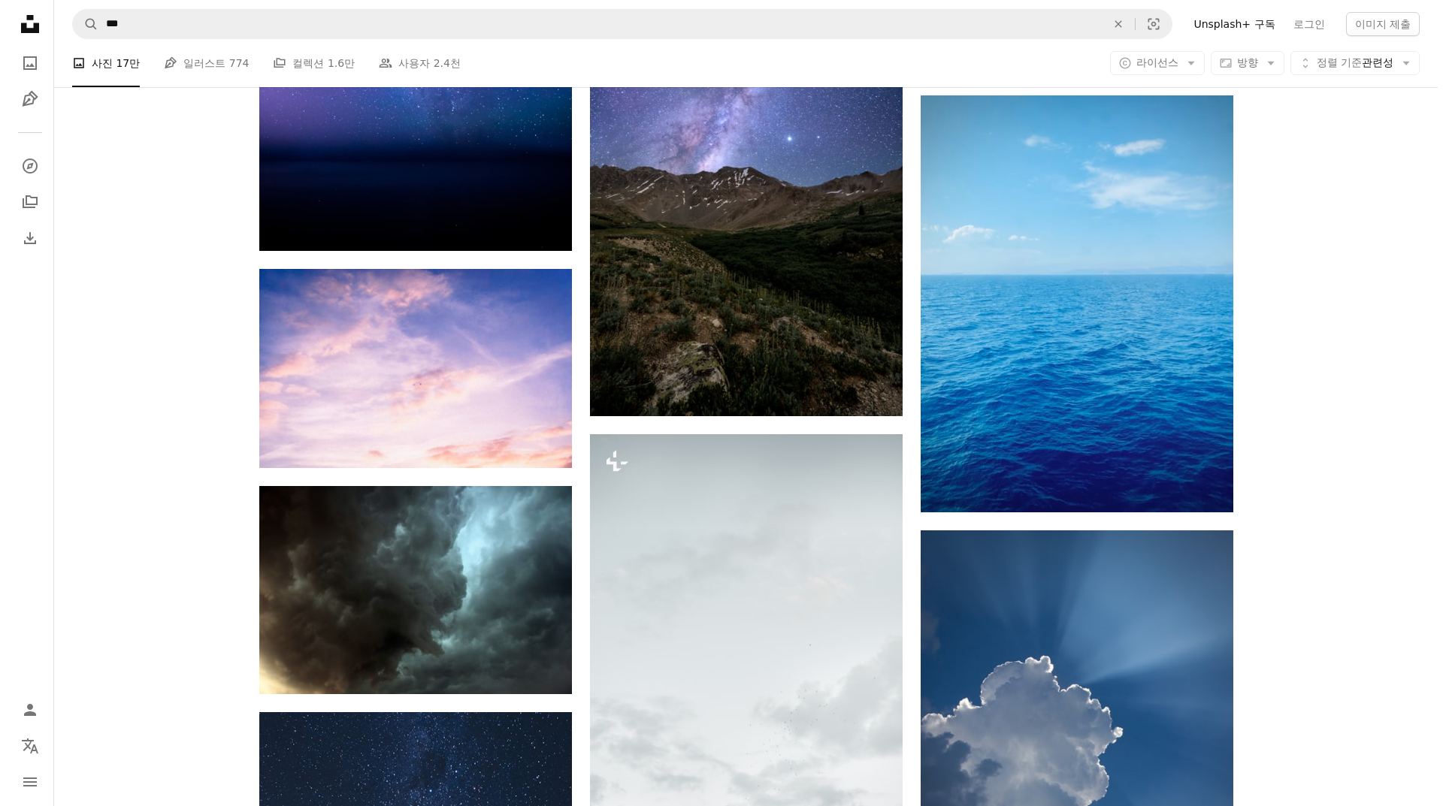
scroll to position [63054, 0]
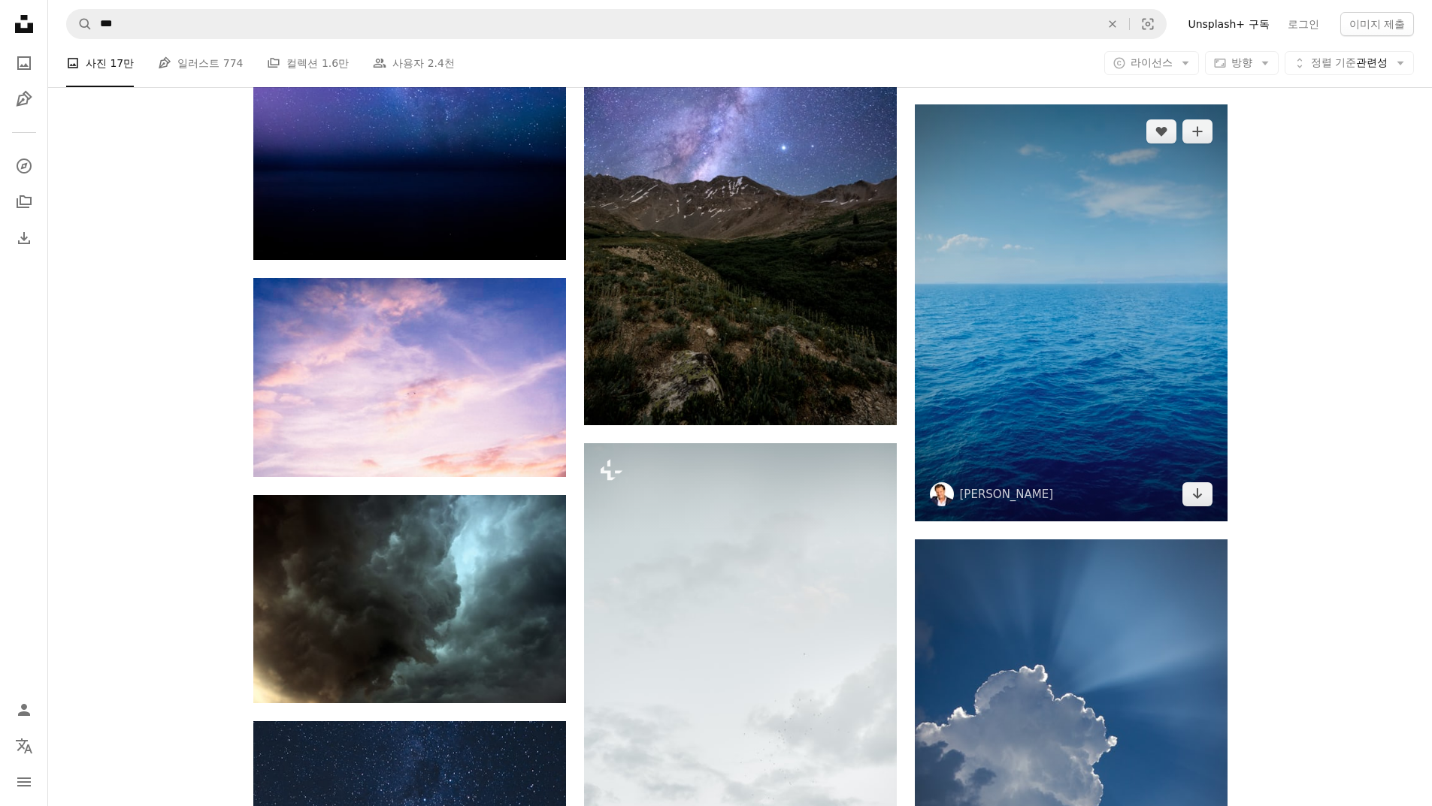
click at [1175, 242] on img at bounding box center [1071, 312] width 313 height 417
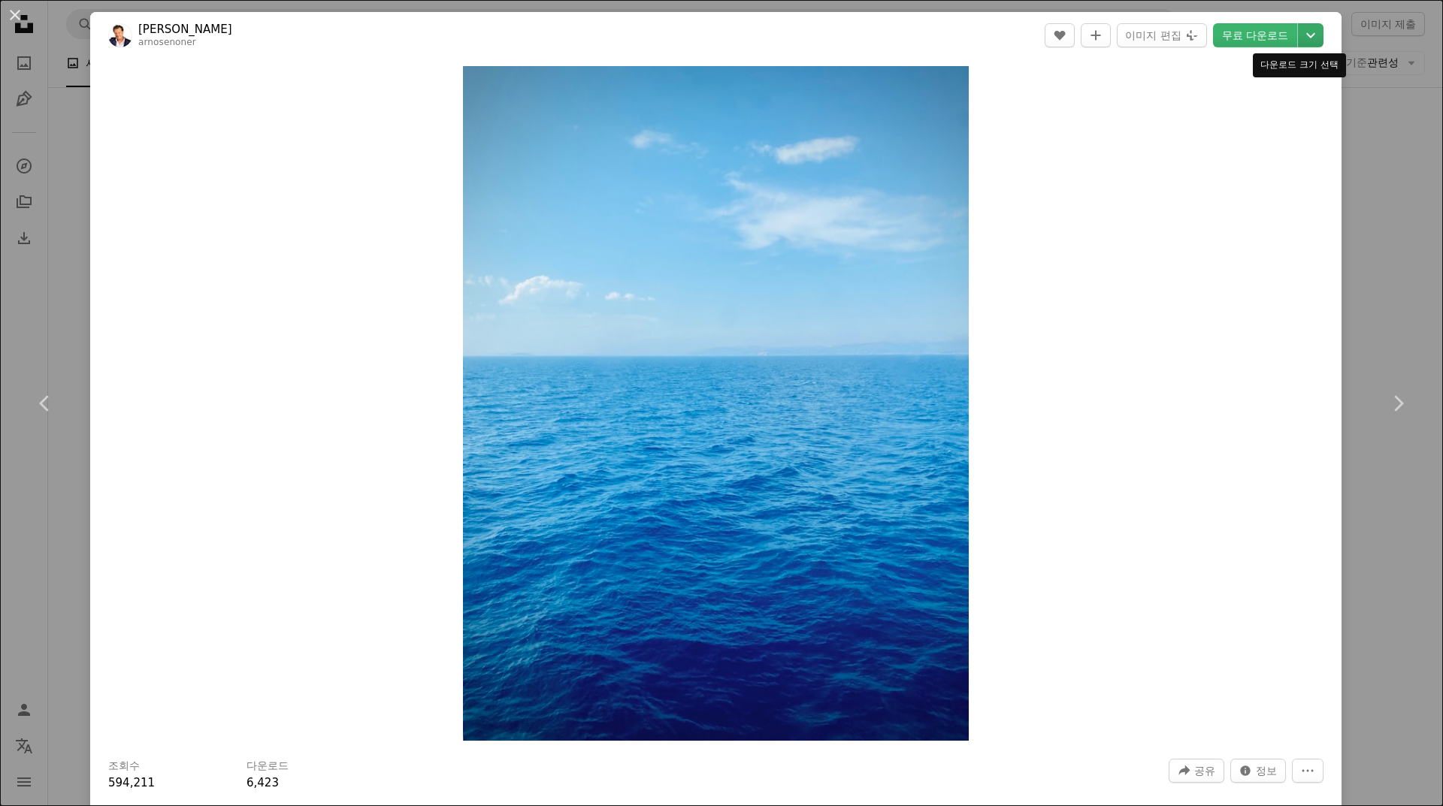
click at [1299, 39] on icon "Chevron down" at bounding box center [1311, 35] width 24 height 18
click at [1277, 162] on span "( 2972 x 3963 )" at bounding box center [1272, 166] width 74 height 12
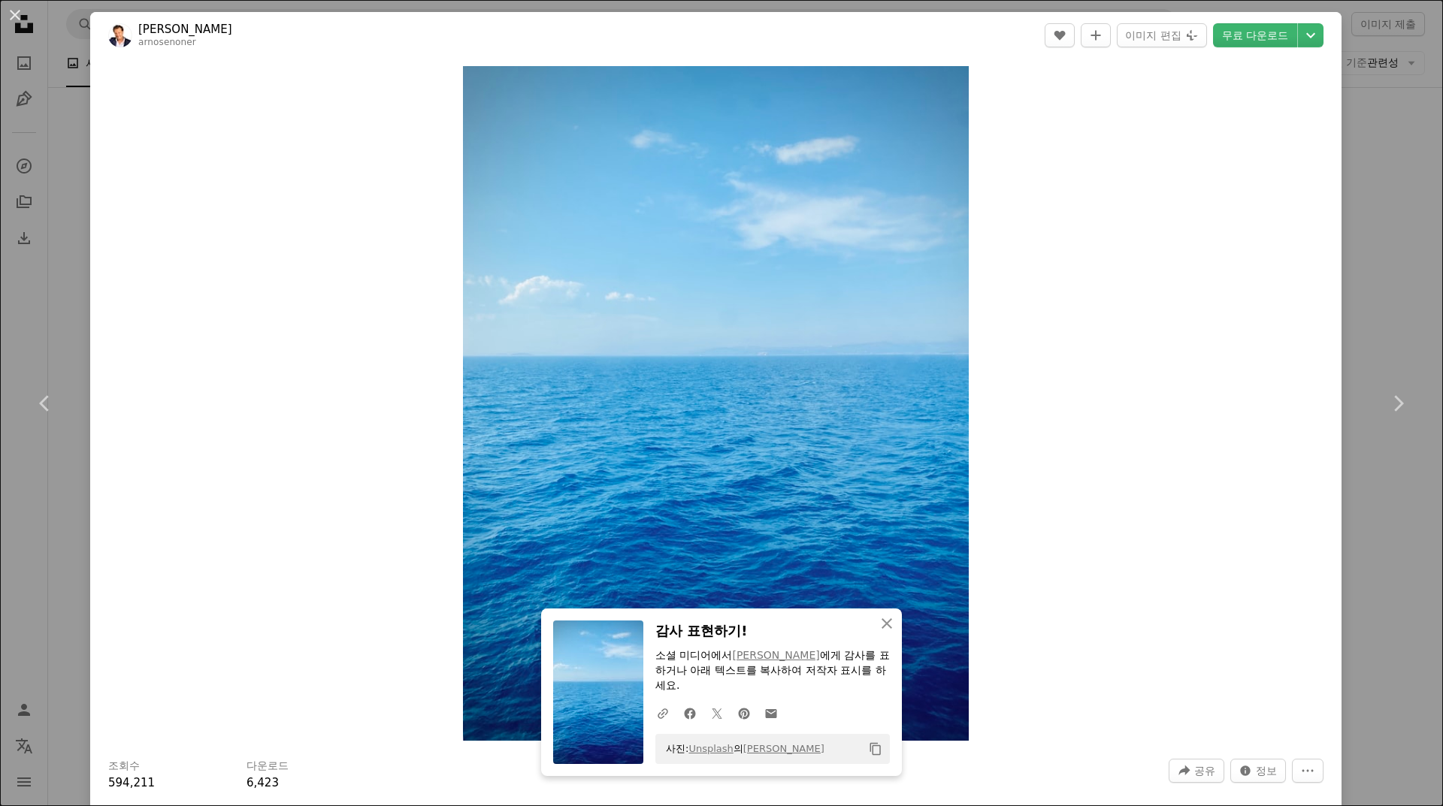
click at [1366, 213] on div "An X shape Chevron left Chevron right Arno Senoner arnosenoner A heart A plus s…" at bounding box center [721, 403] width 1443 height 806
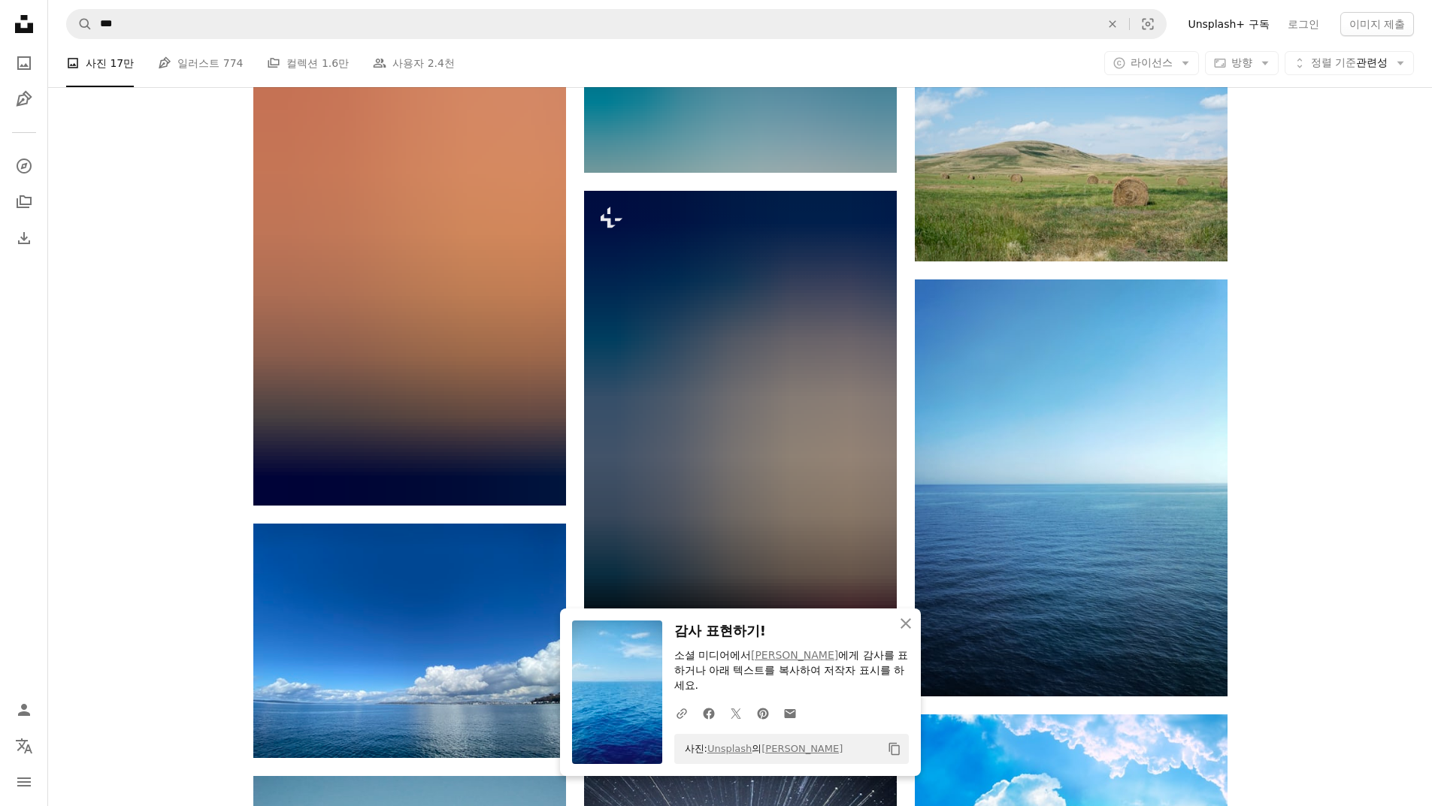
scroll to position [64256, 0]
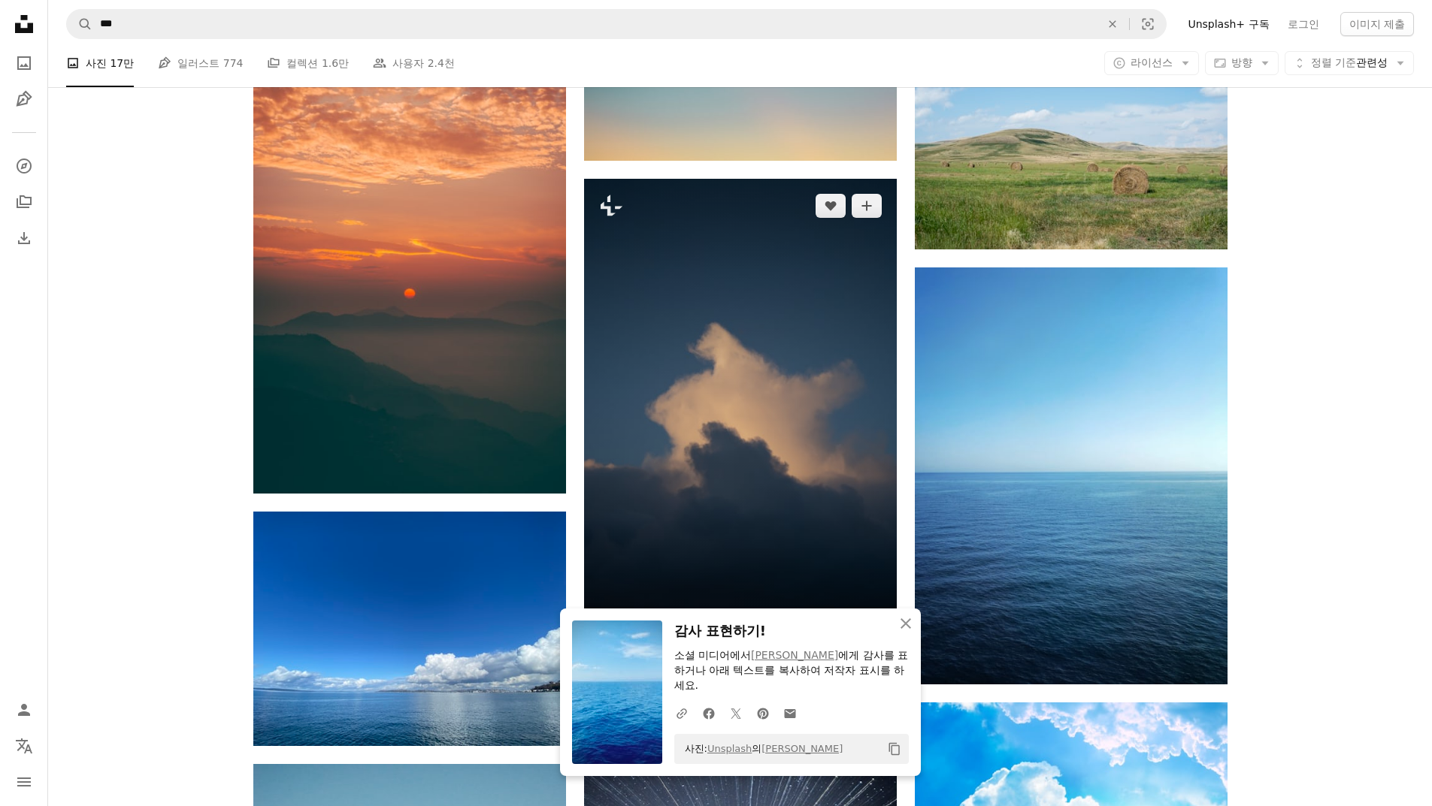
click at [777, 371] on img at bounding box center [740, 413] width 313 height 469
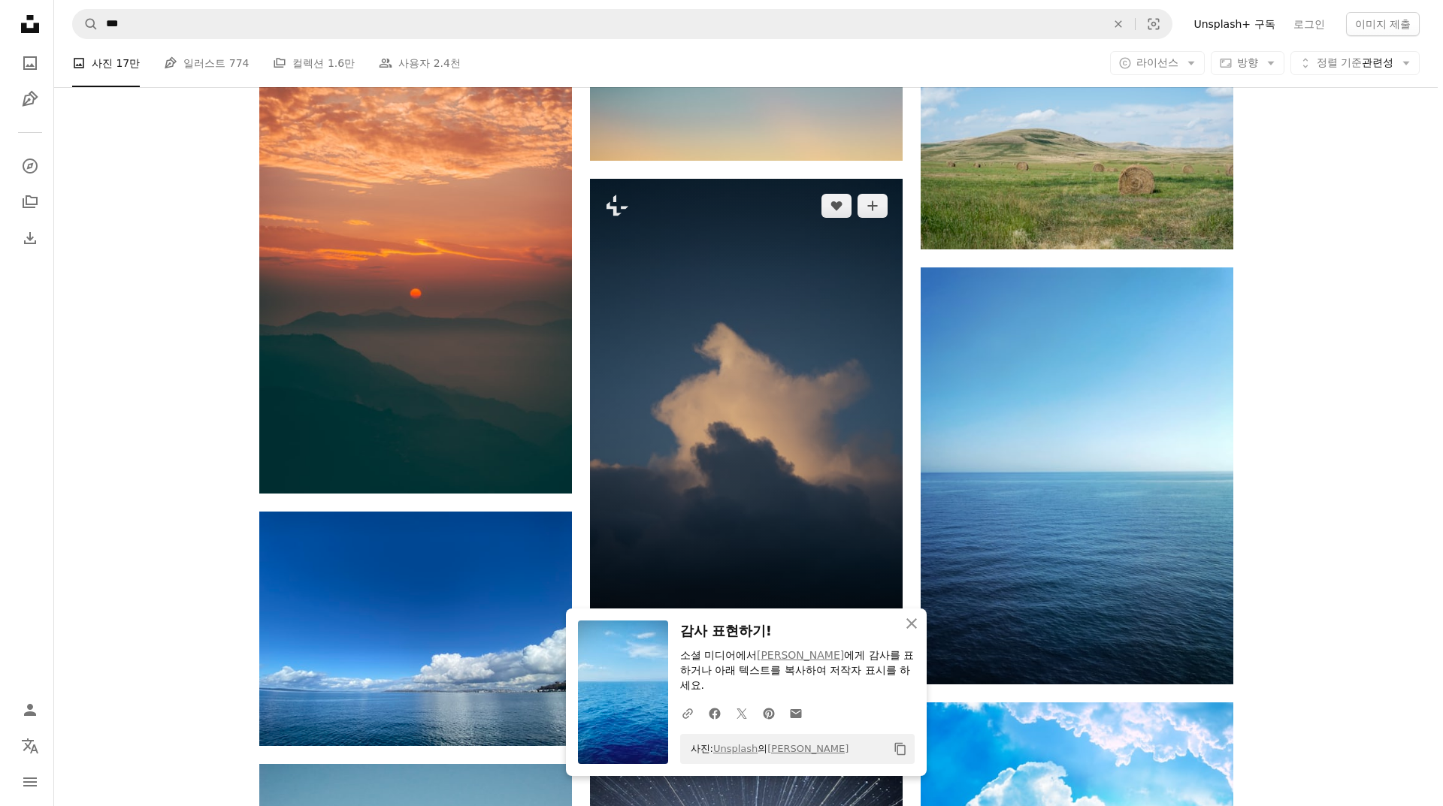
scroll to position [64331, 0]
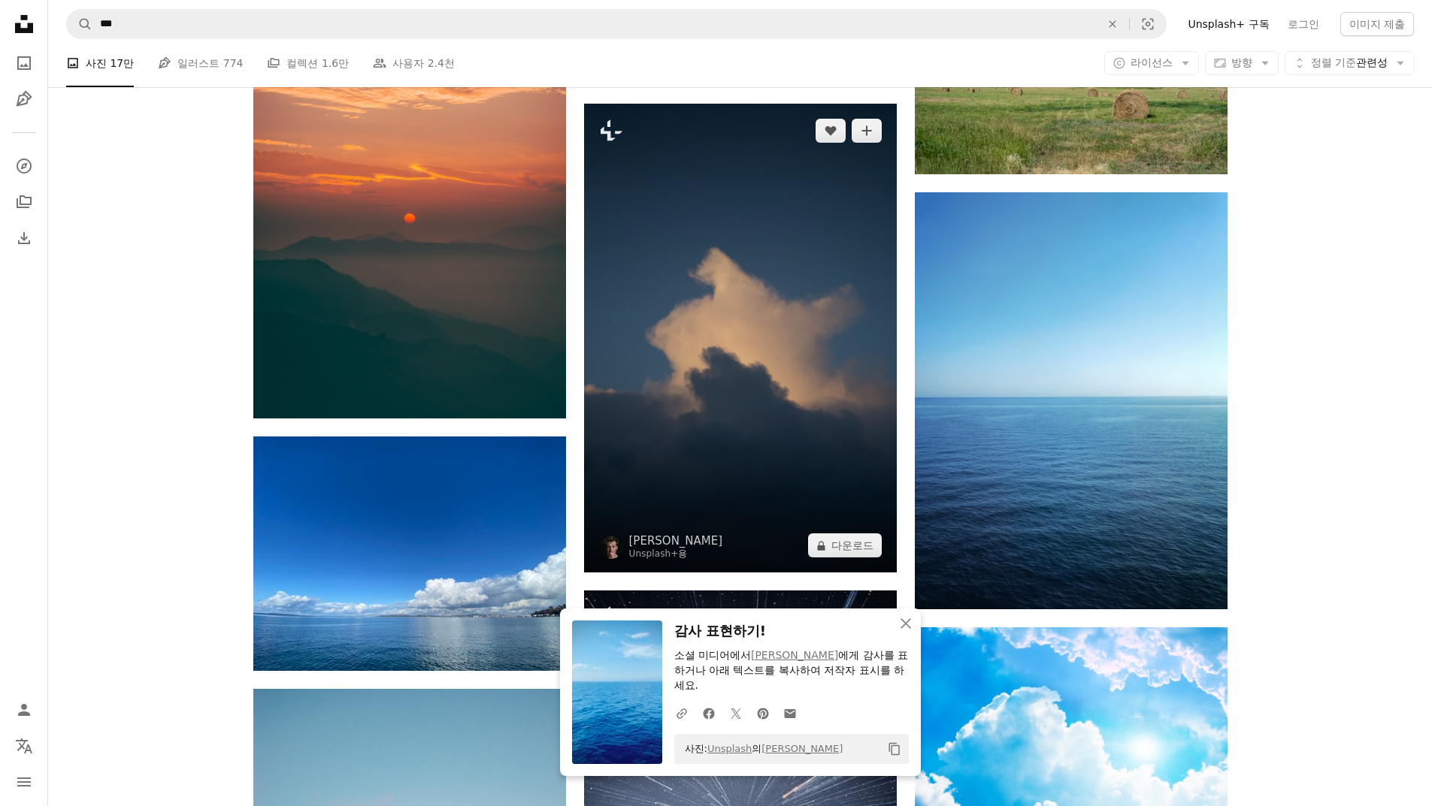
click at [829, 369] on img at bounding box center [740, 338] width 313 height 469
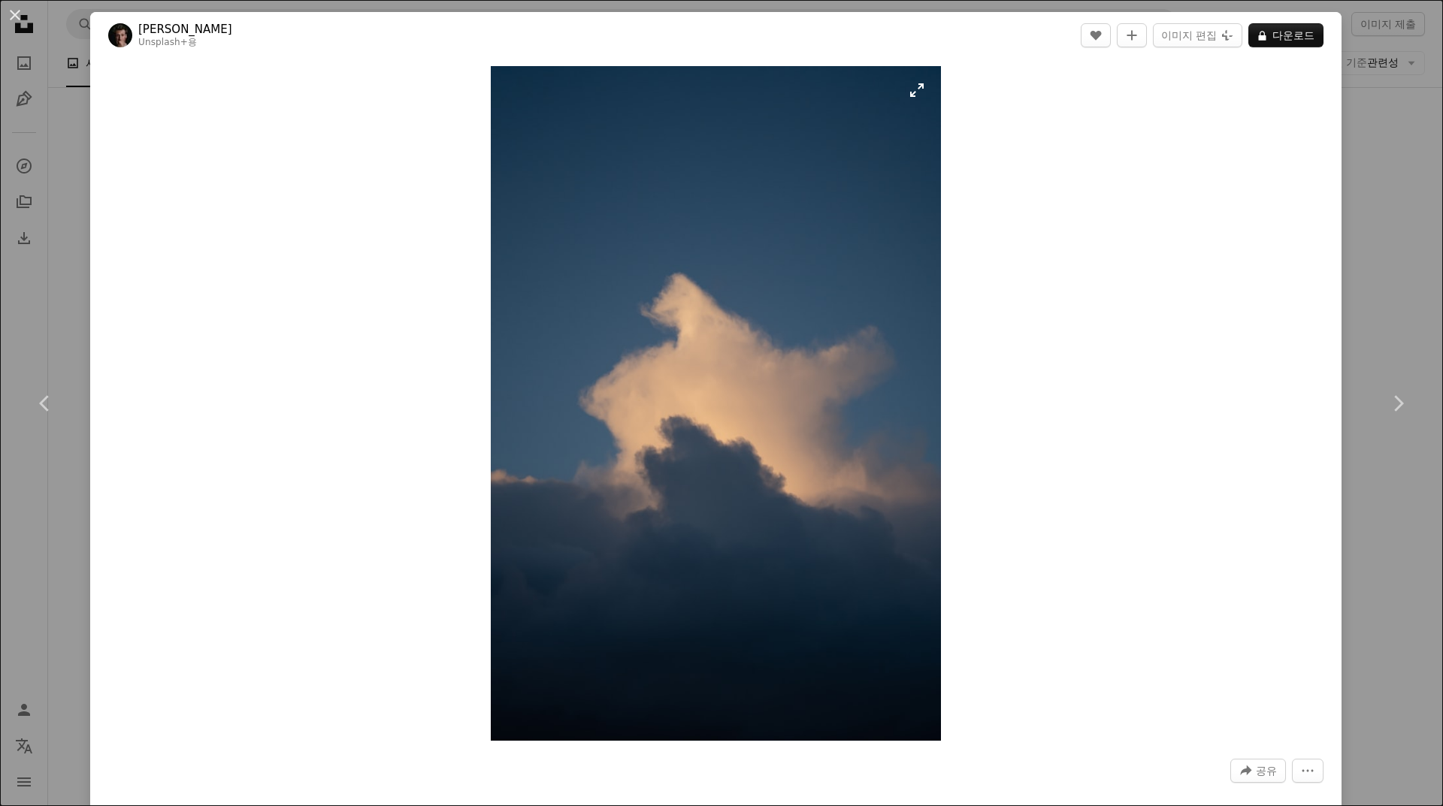
click at [915, 92] on img "이 이미지 확대" at bounding box center [716, 403] width 450 height 675
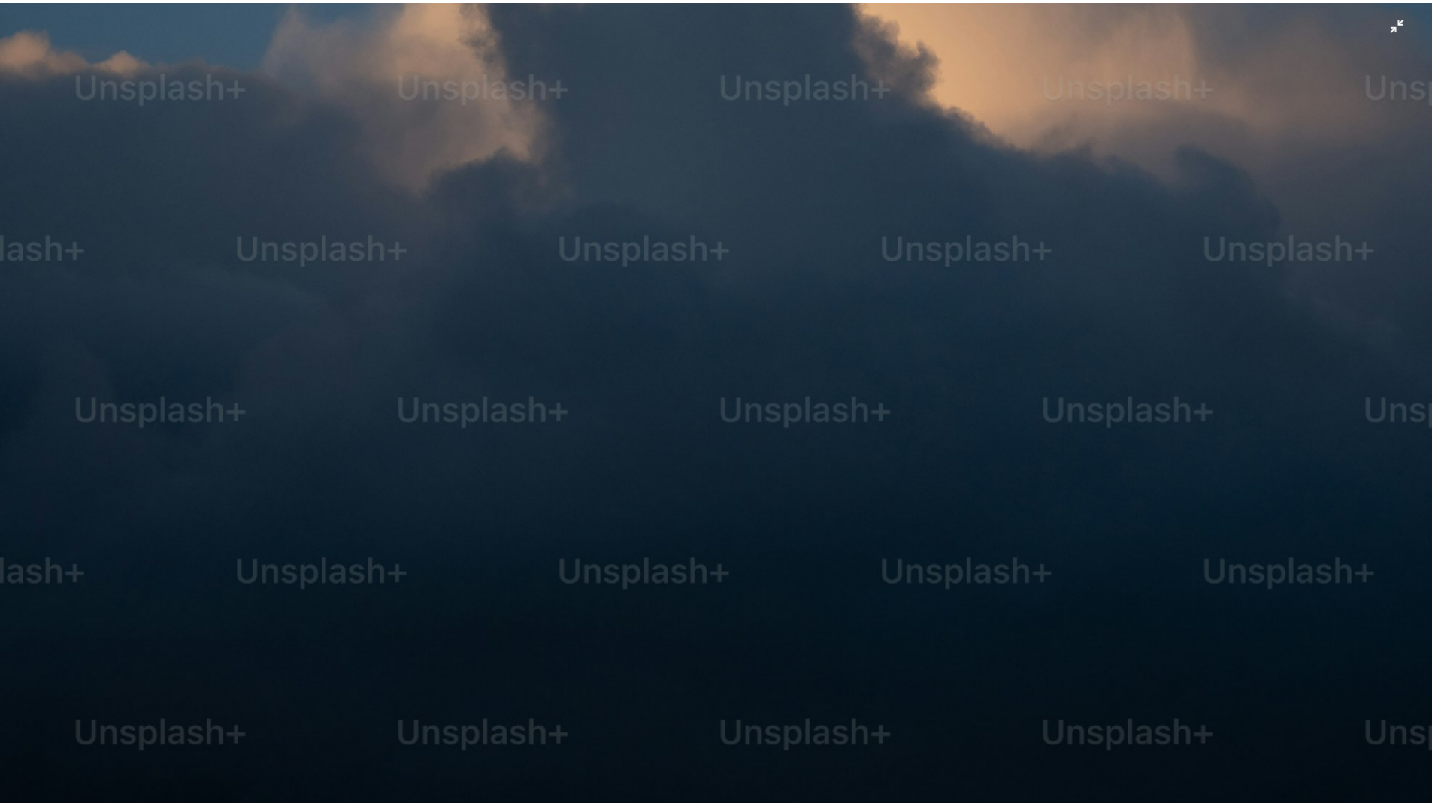
scroll to position [1250, 0]
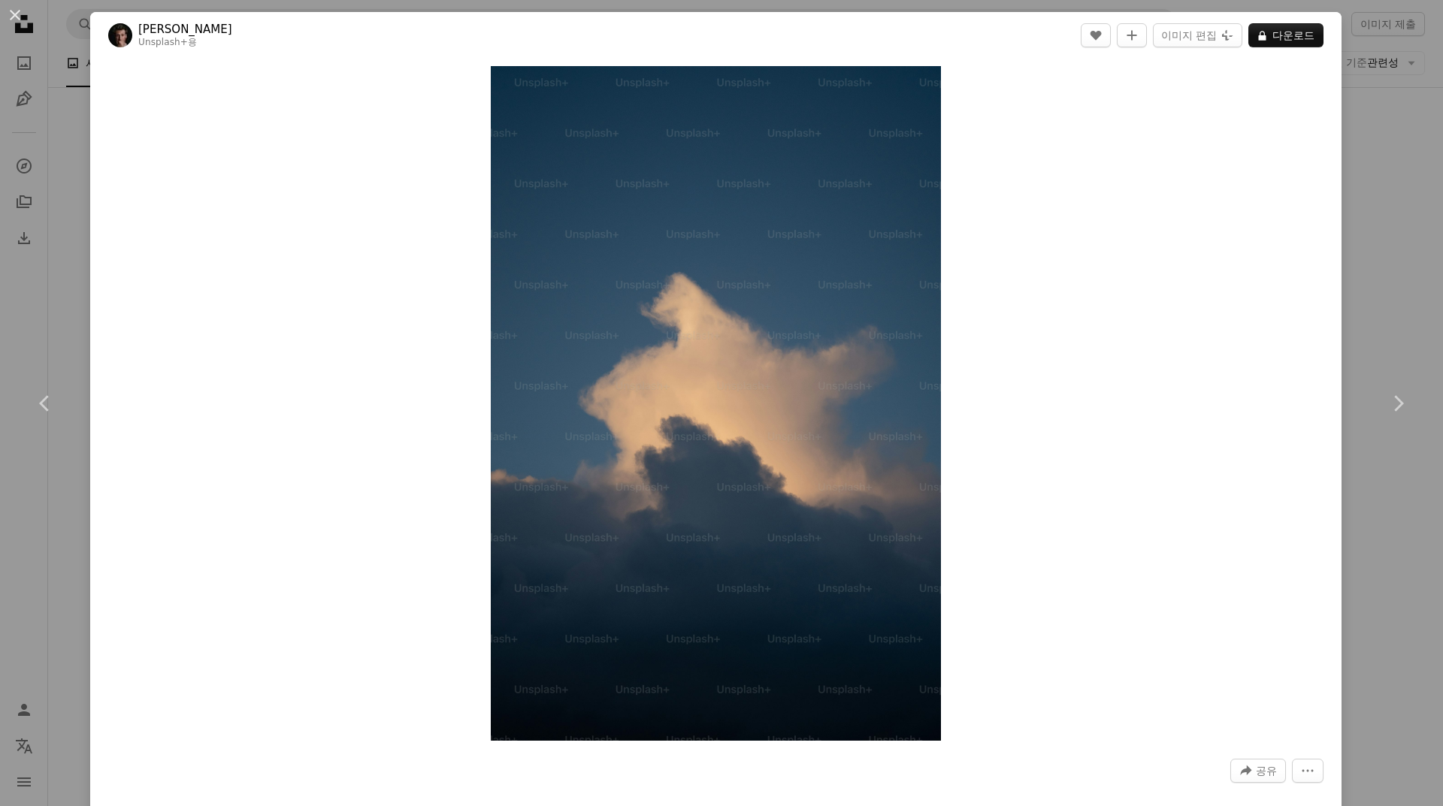
click at [1377, 171] on div "An X shape Chevron left Chevron right [PERSON_NAME] Unsplash+ 용 A heart A plus …" at bounding box center [721, 403] width 1443 height 806
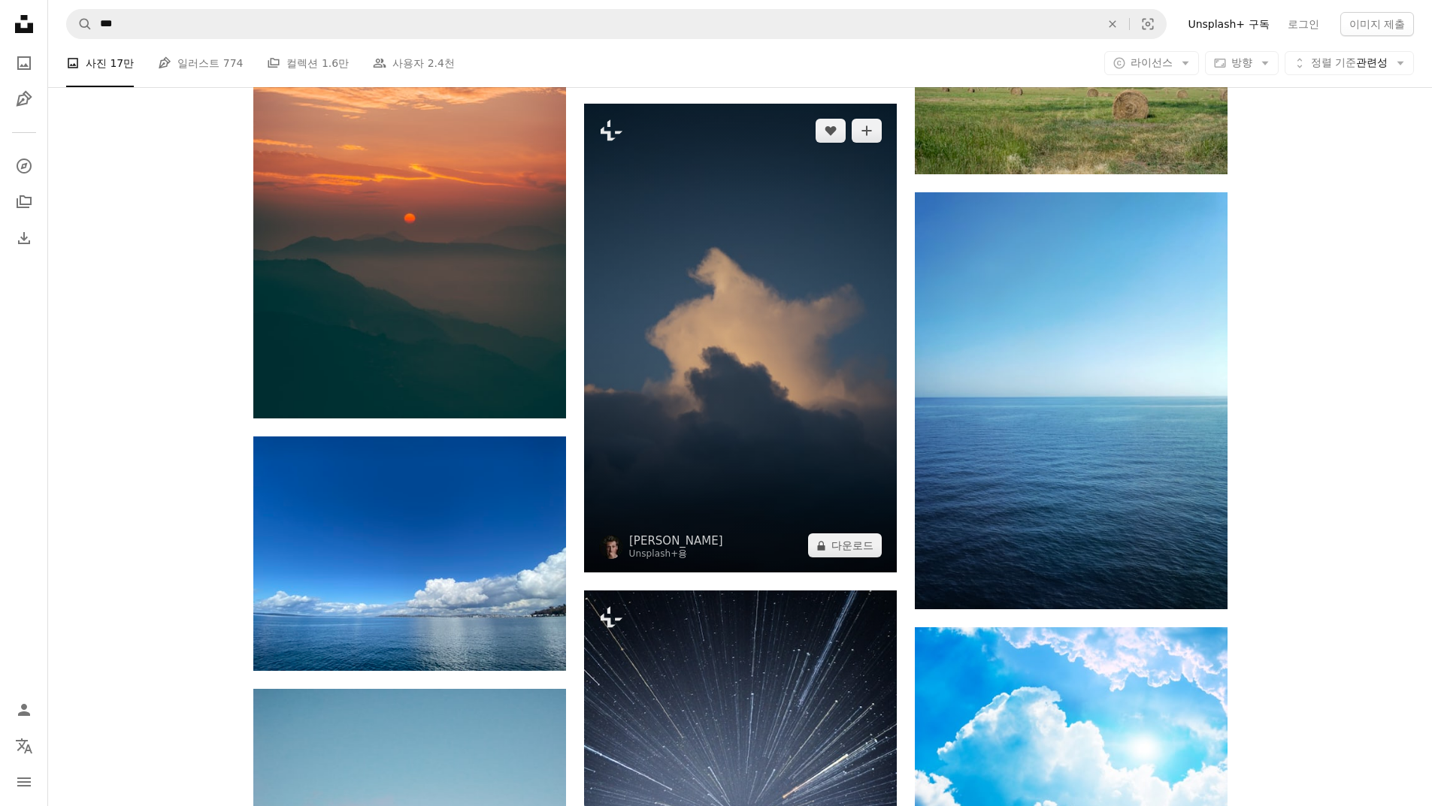
click at [834, 268] on img at bounding box center [740, 338] width 313 height 469
click at [739, 241] on img at bounding box center [740, 338] width 313 height 469
click at [764, 228] on img at bounding box center [740, 338] width 313 height 469
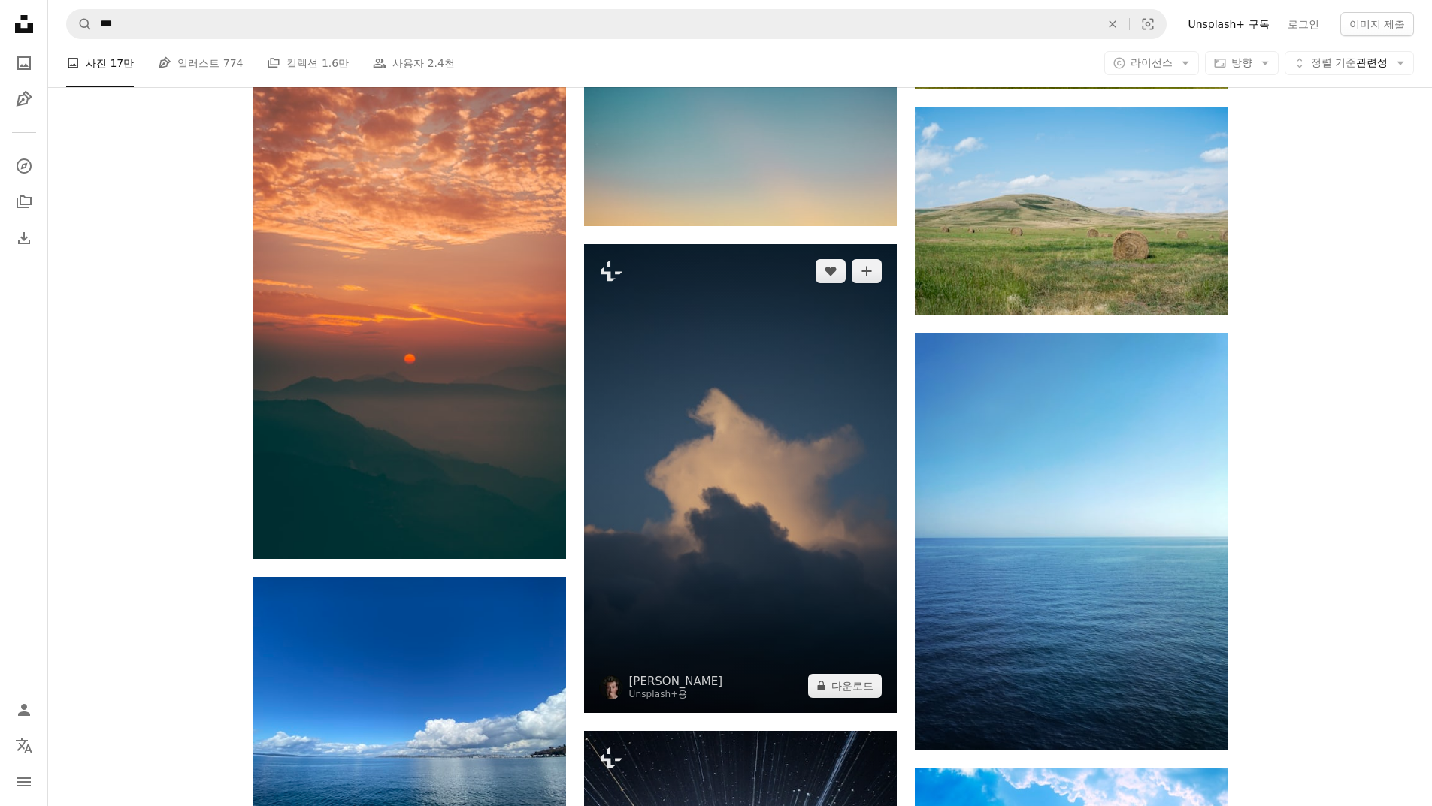
scroll to position [64181, 0]
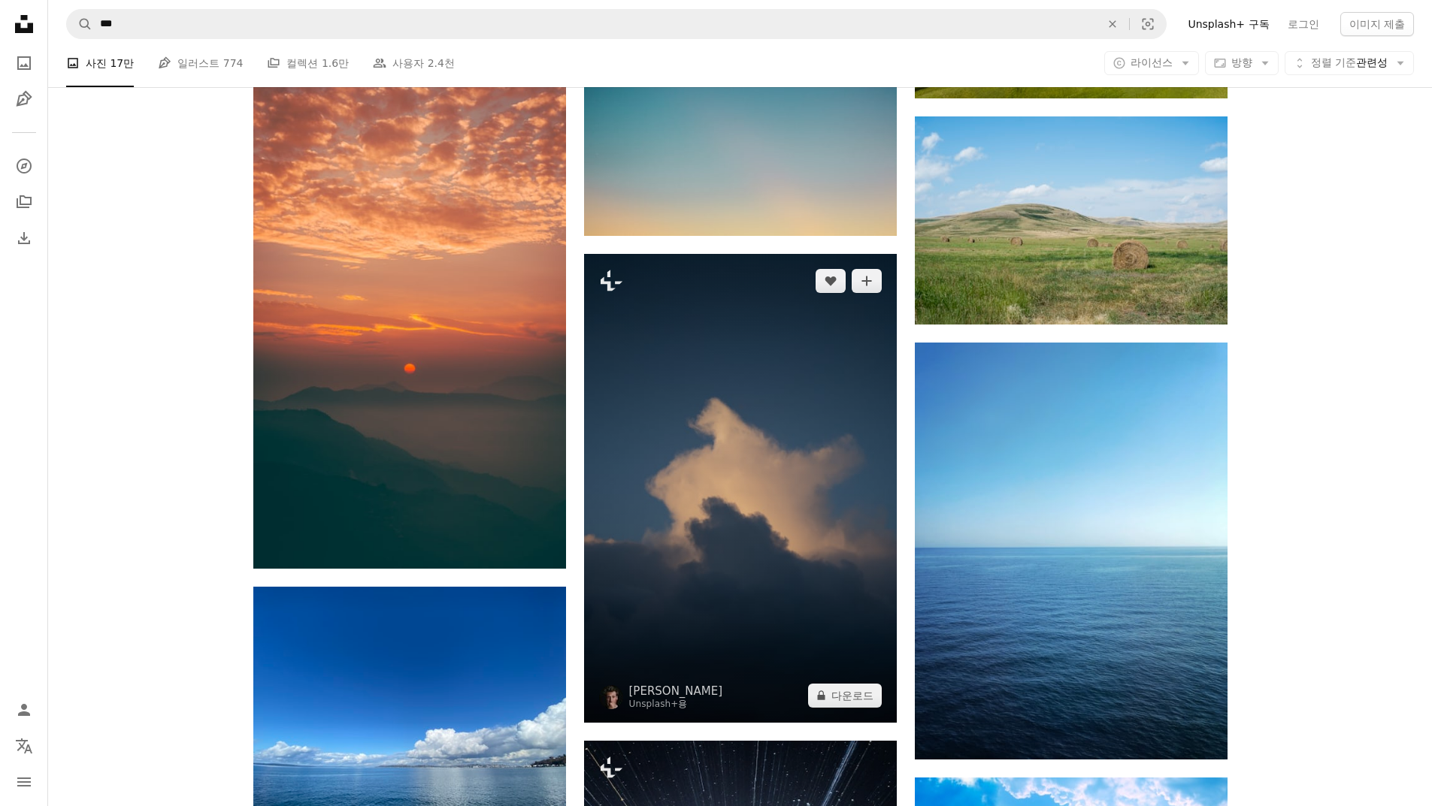
click at [767, 374] on img at bounding box center [740, 488] width 313 height 469
click at [752, 353] on img at bounding box center [740, 488] width 313 height 469
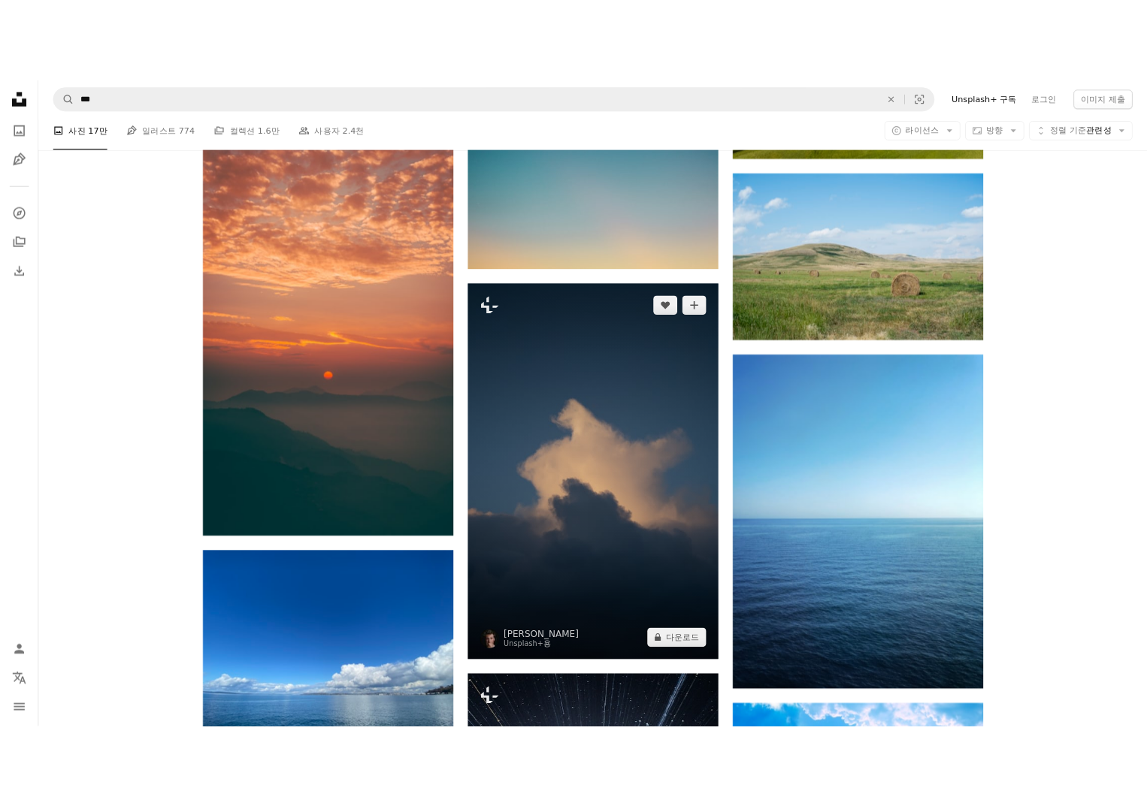
scroll to position [64158, 0]
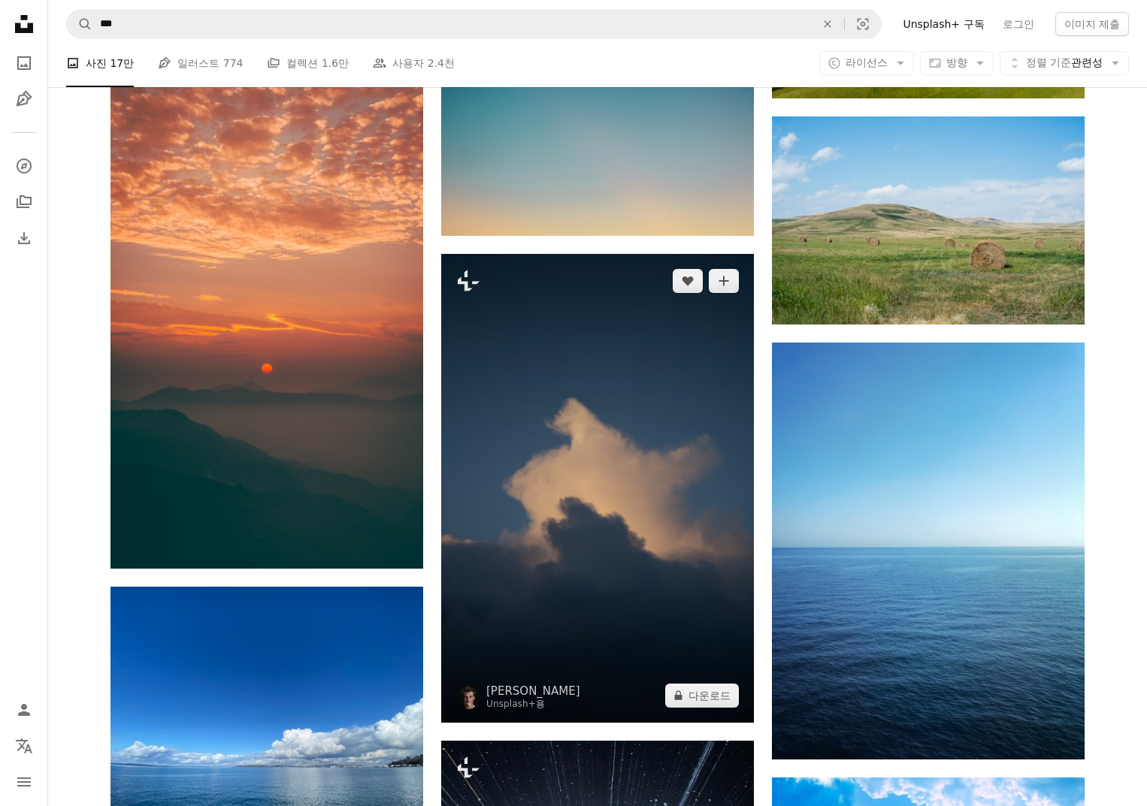
click at [654, 361] on img at bounding box center [597, 488] width 313 height 469
click at [619, 408] on img at bounding box center [597, 488] width 313 height 469
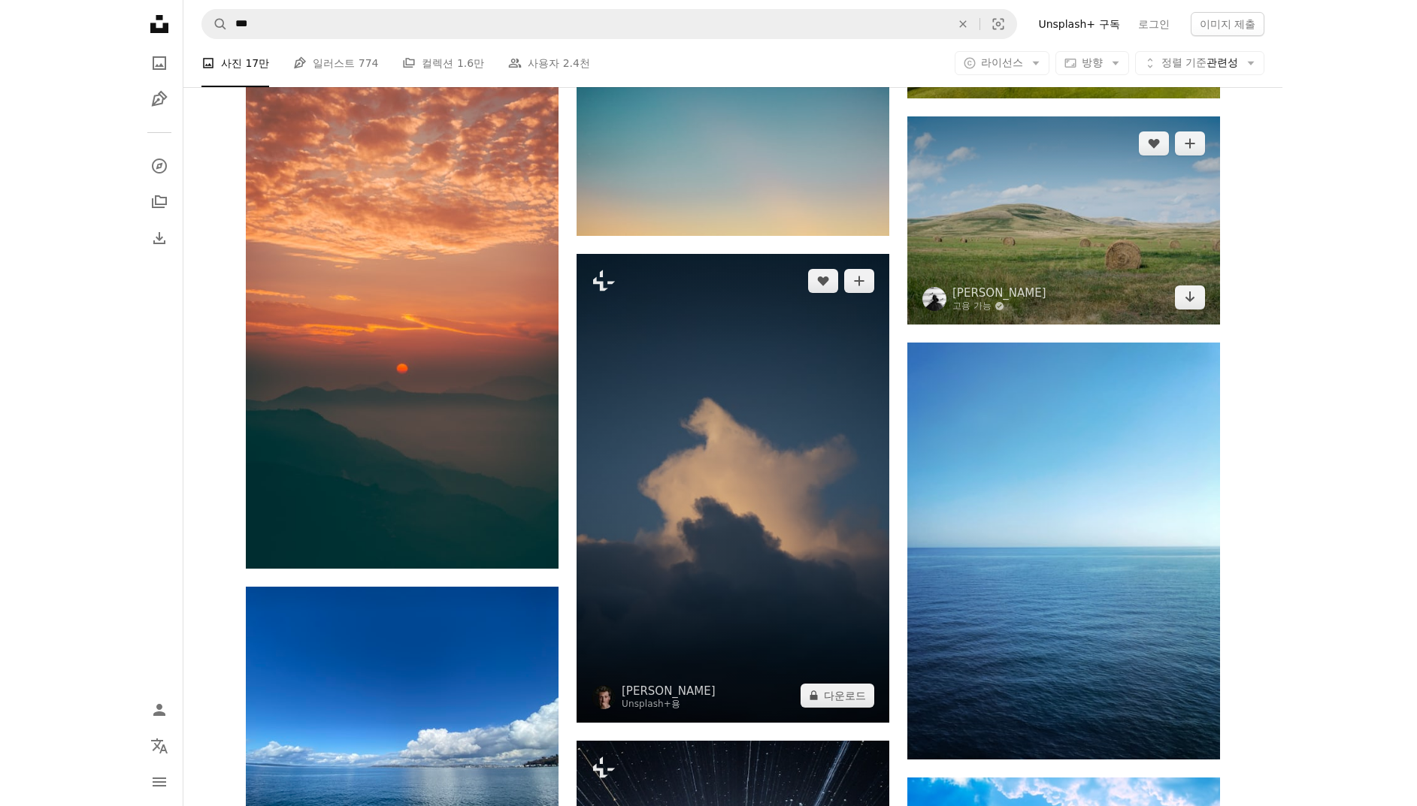
scroll to position [64179, 0]
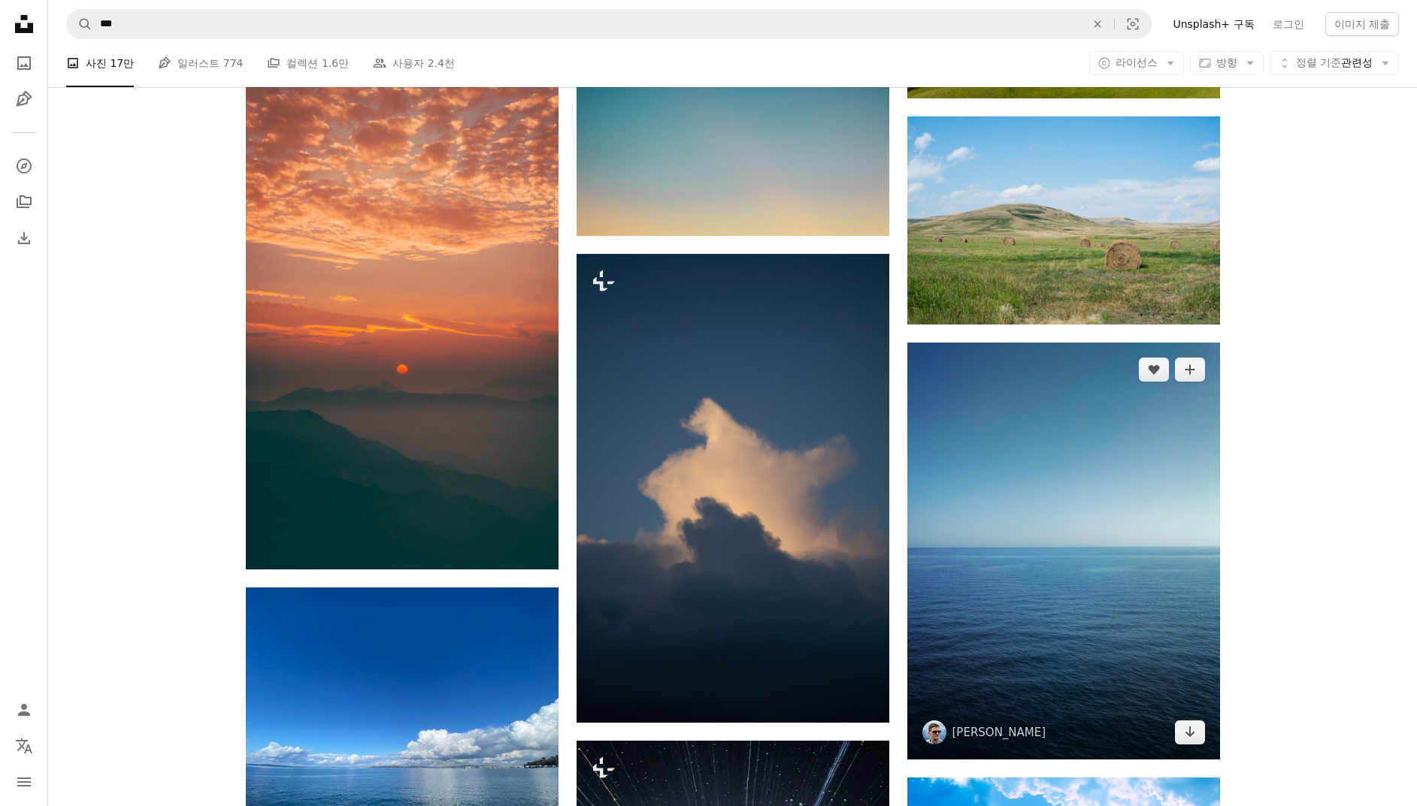
click at [982, 436] on img at bounding box center [1063, 551] width 313 height 417
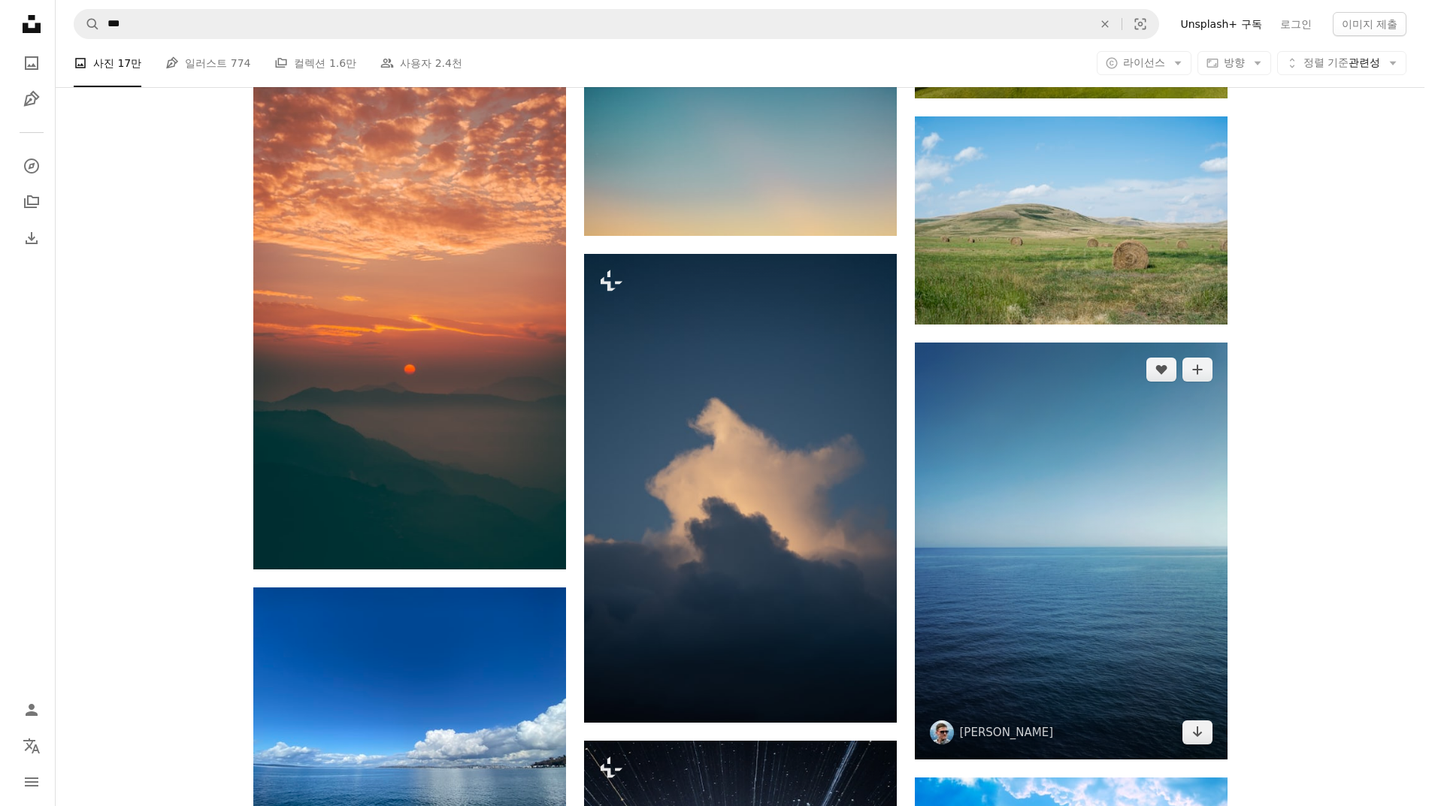
scroll to position [64181, 0]
click at [995, 406] on img at bounding box center [1071, 551] width 313 height 417
click at [995, 407] on img at bounding box center [1071, 551] width 313 height 417
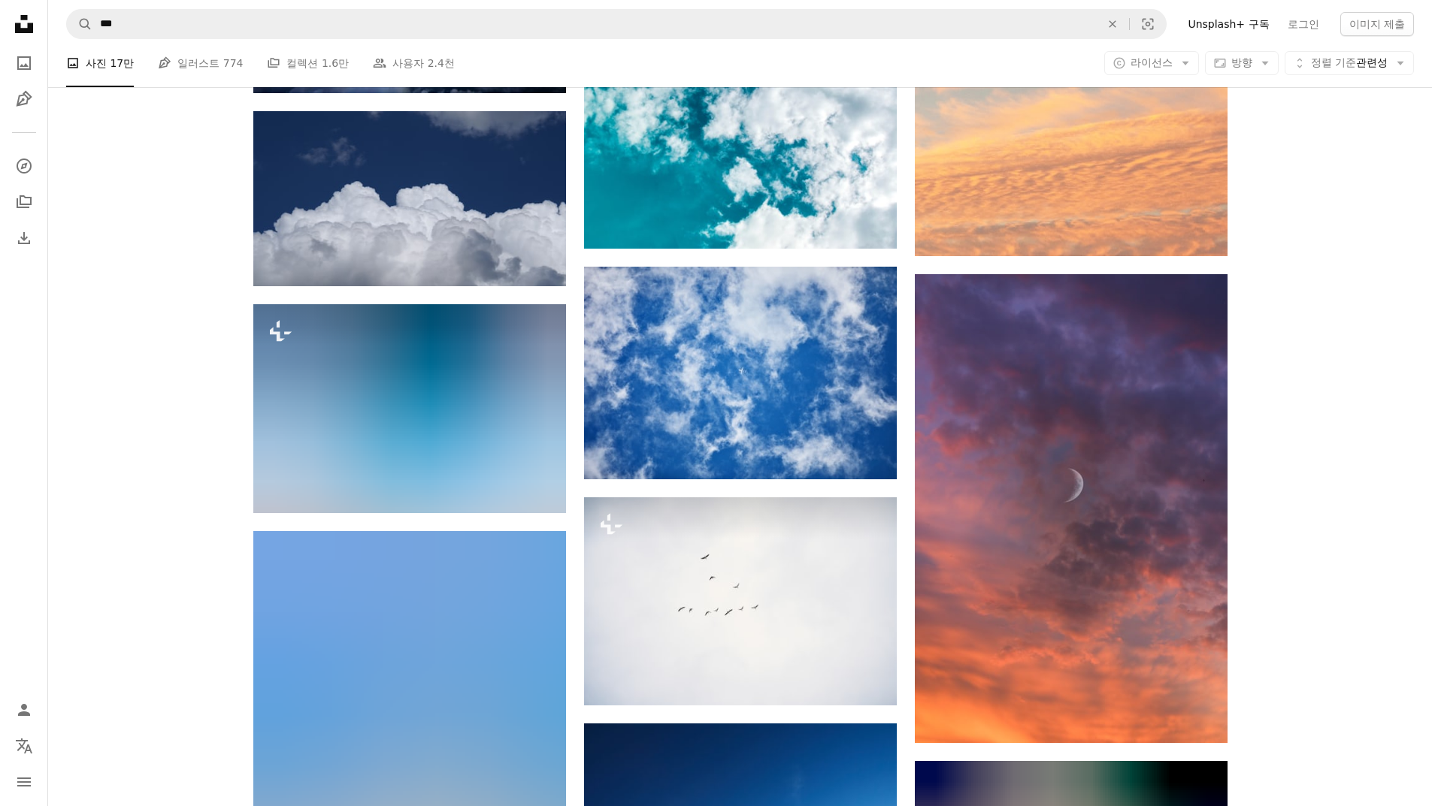
scroll to position [75937, 0]
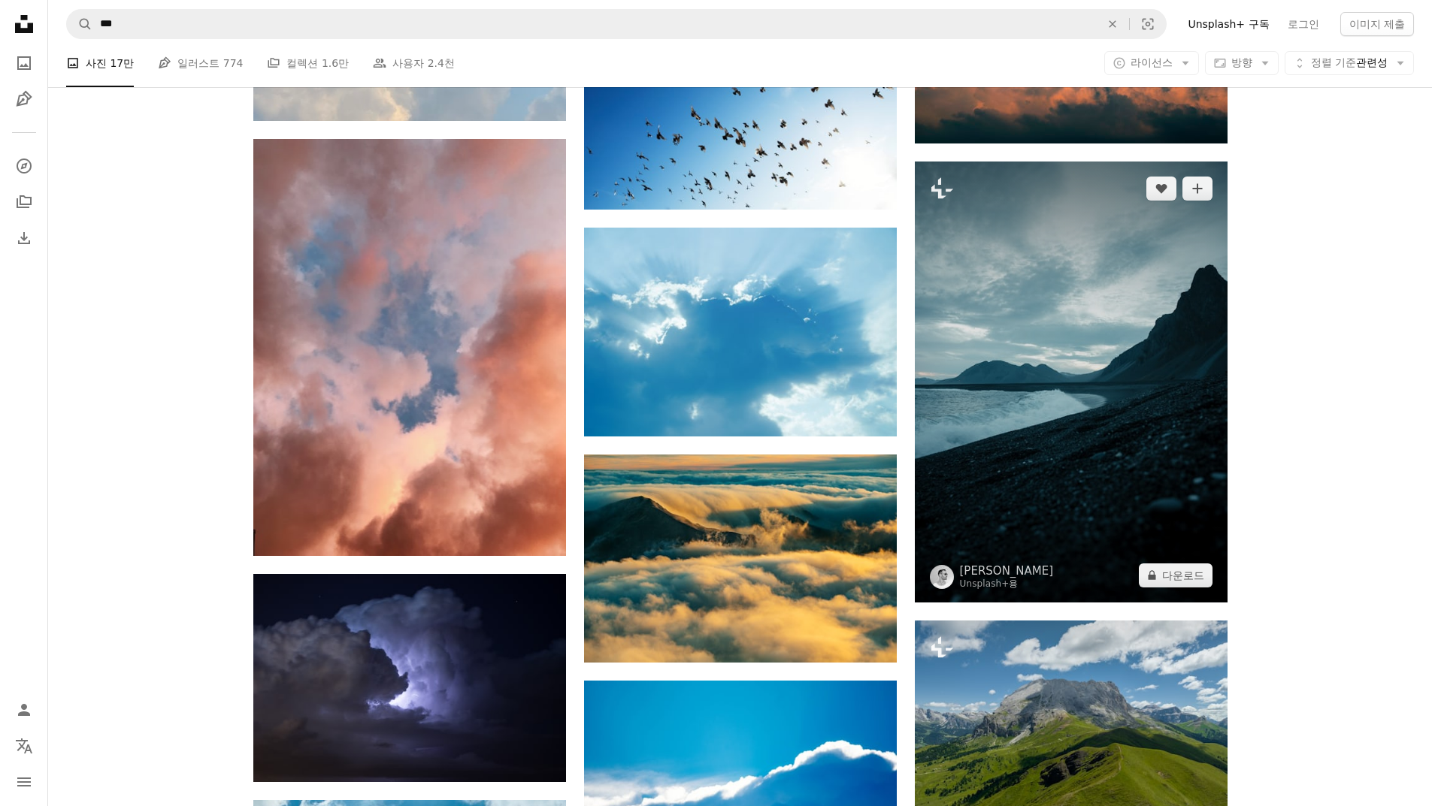
click at [1161, 289] on img at bounding box center [1071, 382] width 313 height 441
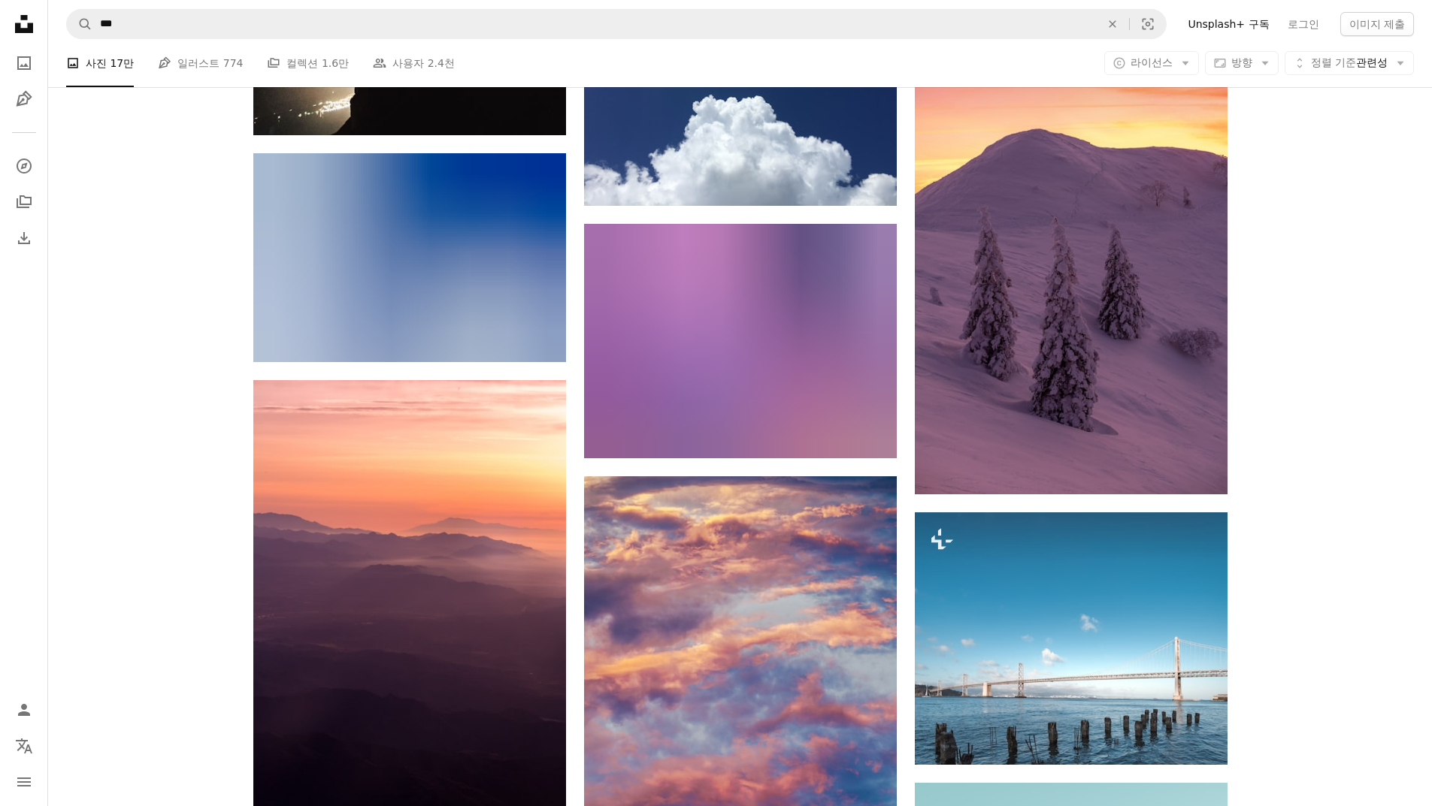
scroll to position [129923, 0]
